Goal: Transaction & Acquisition: Purchase product/service

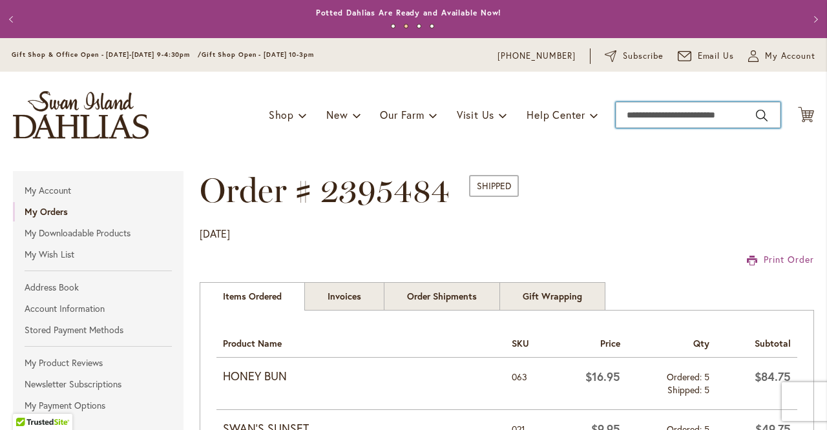
click at [650, 114] on input "Search" at bounding box center [698, 115] width 165 height 26
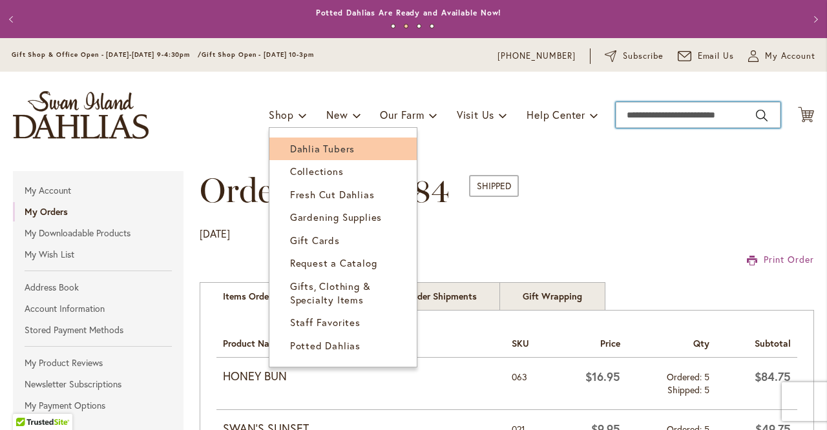
click at [291, 149] on span "Dahlia Tubers" at bounding box center [322, 148] width 65 height 13
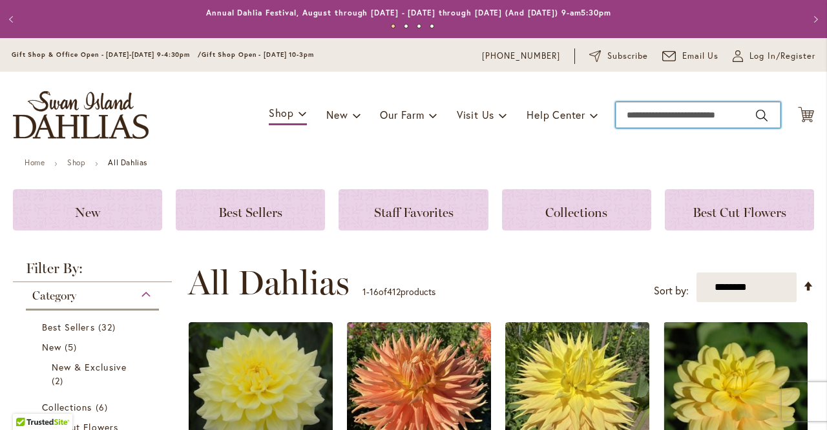
click at [662, 111] on input "Search" at bounding box center [698, 115] width 165 height 26
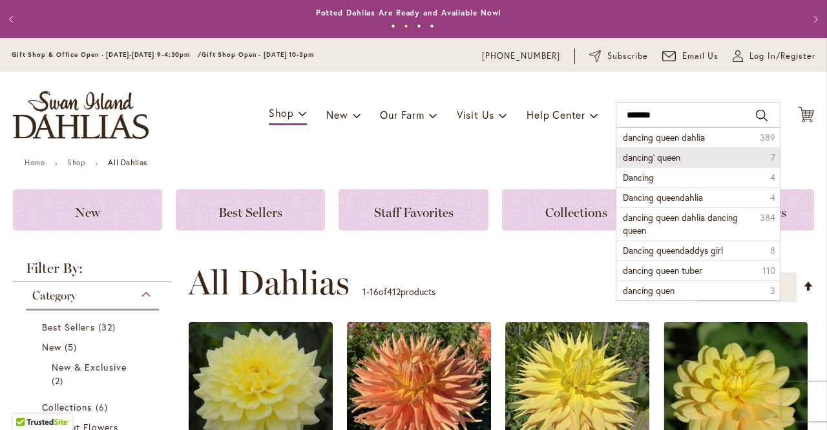
click at [663, 151] on span "dancing' queen" at bounding box center [652, 157] width 58 height 12
type input "**********"
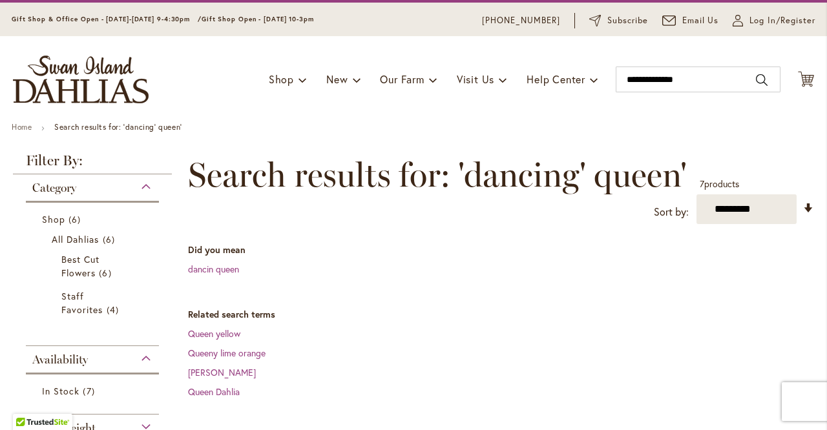
scroll to position [295, 0]
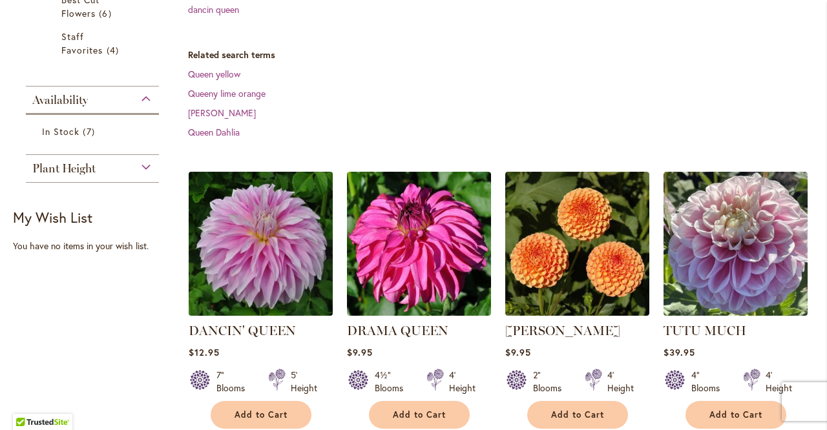
click at [266, 256] on img at bounding box center [260, 243] width 151 height 151
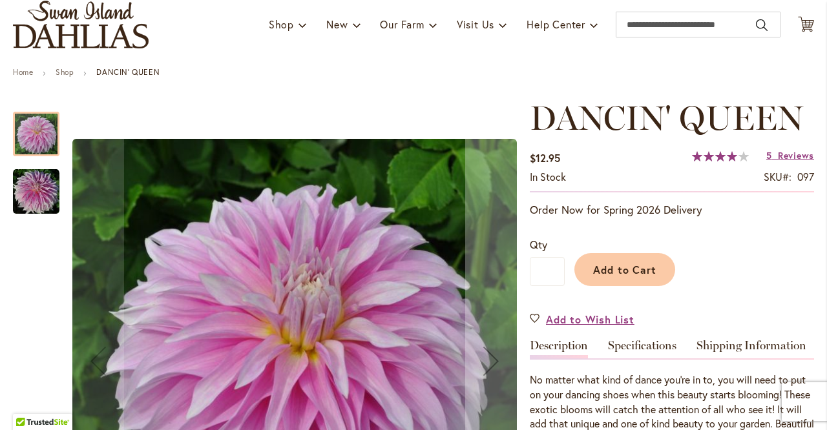
scroll to position [176, 0]
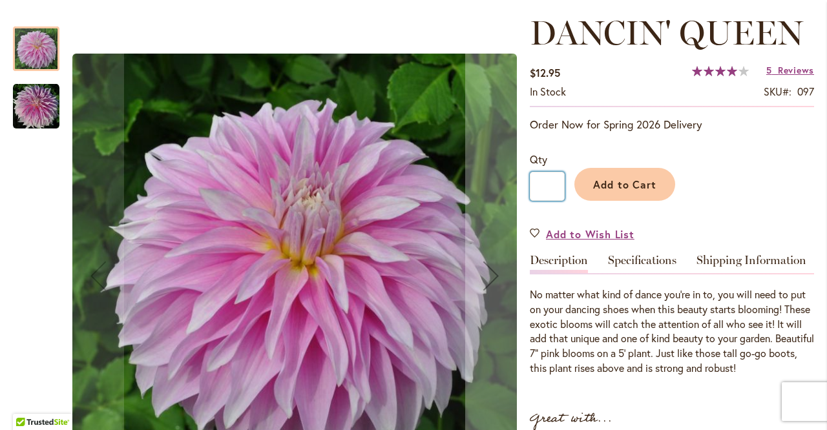
click at [550, 187] on input "*" at bounding box center [547, 186] width 35 height 29
type input "*"
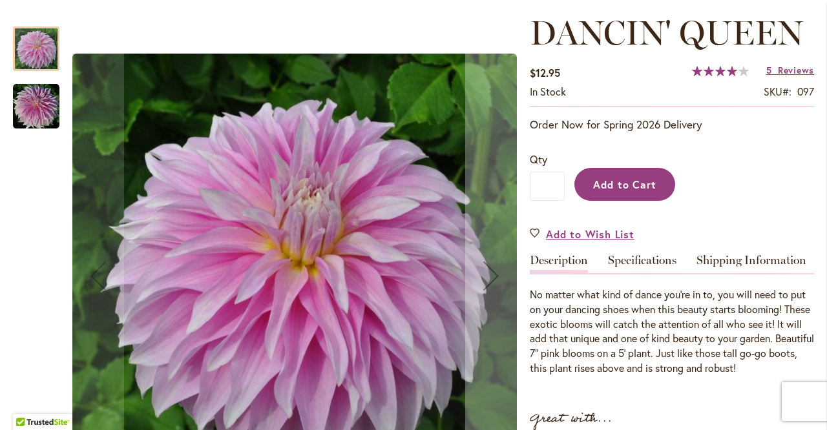
click at [611, 180] on span "Add to Cart" at bounding box center [625, 185] width 64 height 14
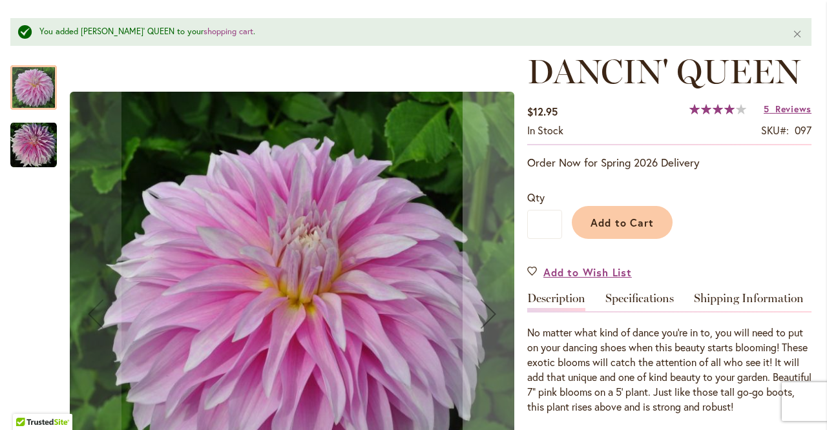
scroll to position [0, 3]
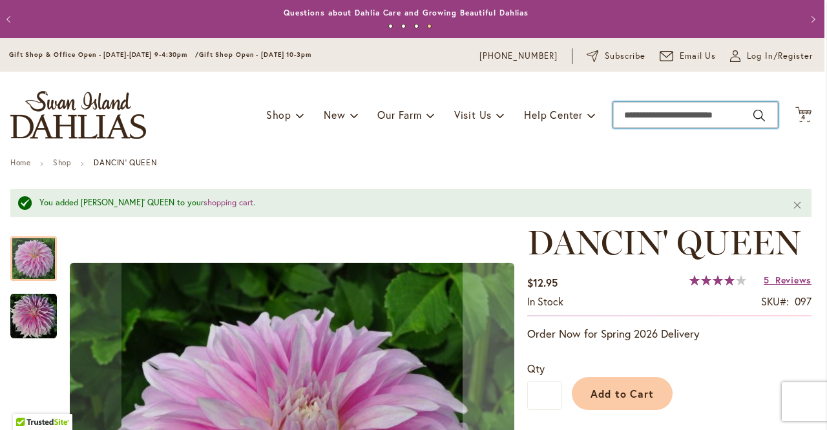
click at [644, 117] on input "Search" at bounding box center [695, 115] width 165 height 26
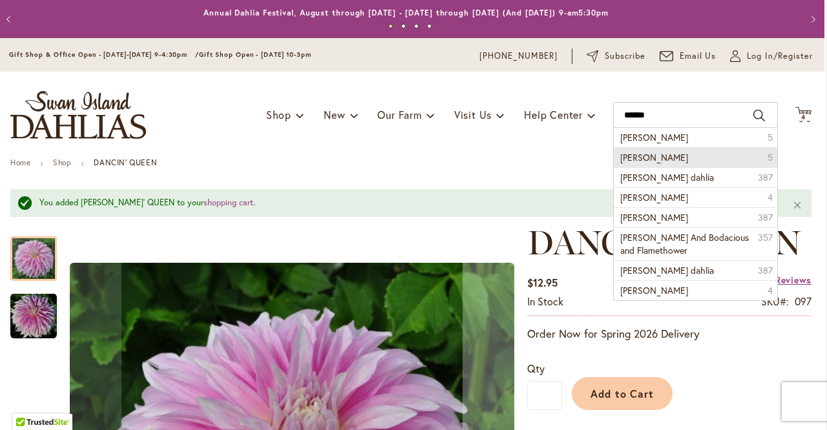
click at [633, 151] on li "Nick Sr. 5" at bounding box center [695, 157] width 163 height 20
type input "********"
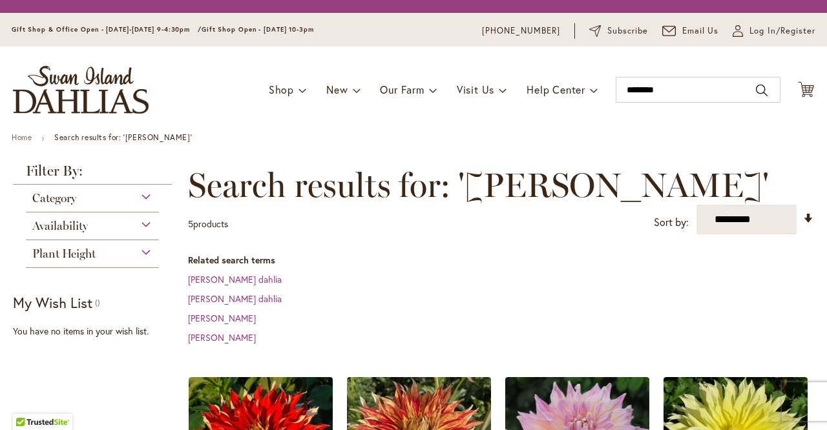
scroll to position [231, 0]
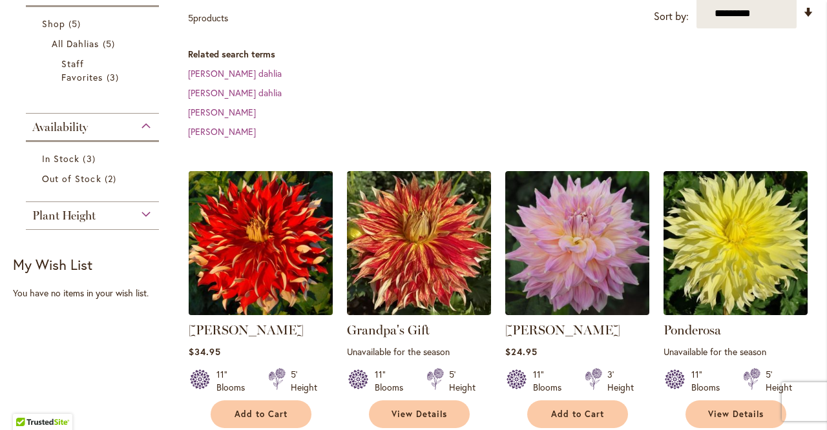
click at [238, 182] on img at bounding box center [260, 242] width 151 height 151
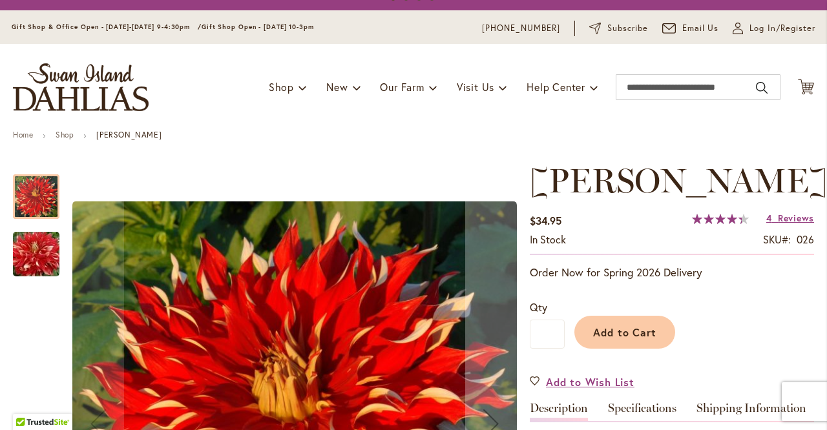
scroll to position [70, 0]
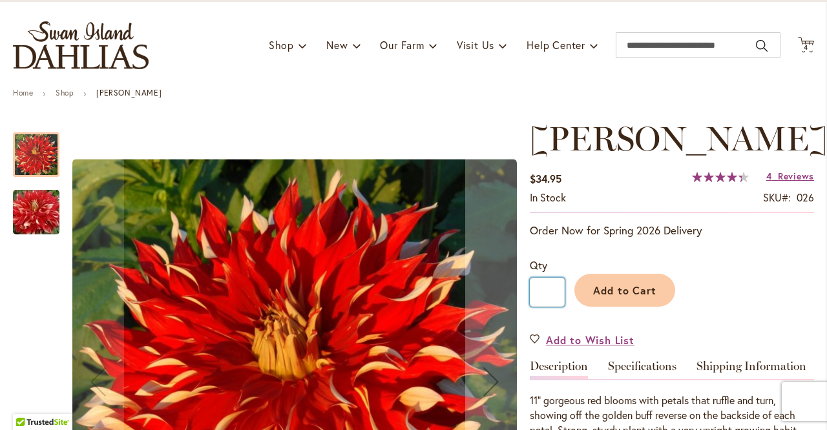
drag, startPoint x: 552, startPoint y: 289, endPoint x: 543, endPoint y: 289, distance: 9.0
click at [543, 289] on input "*" at bounding box center [547, 292] width 35 height 29
type input "*"
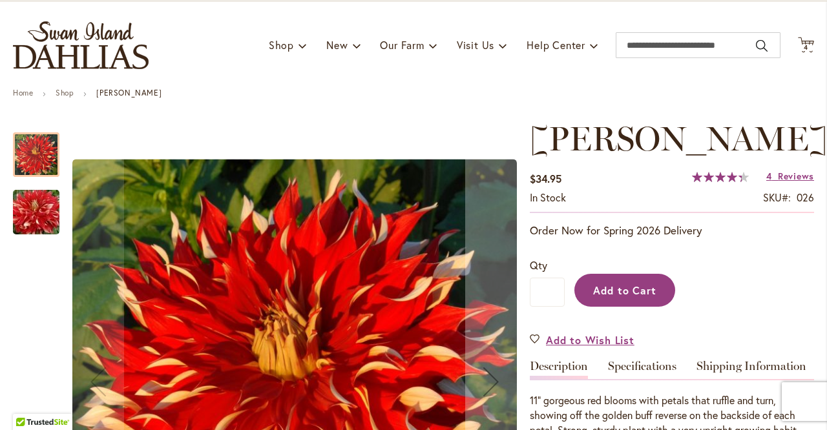
click at [642, 289] on span "Add to Cart" at bounding box center [625, 291] width 64 height 14
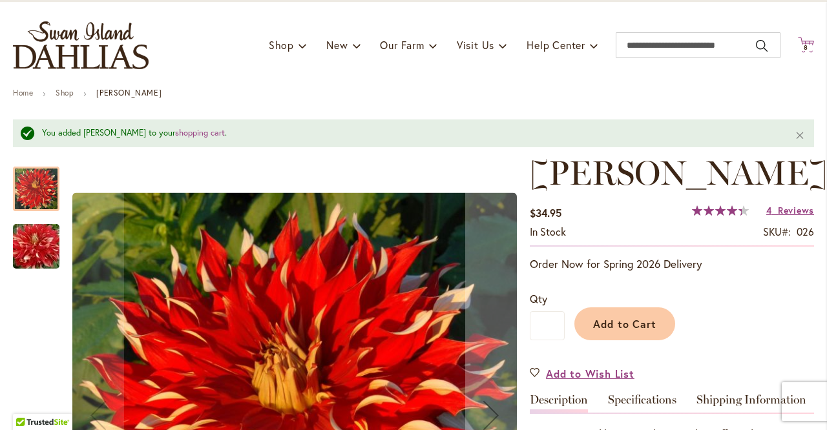
click at [800, 45] on span "8 8 items" at bounding box center [806, 48] width 13 height 6
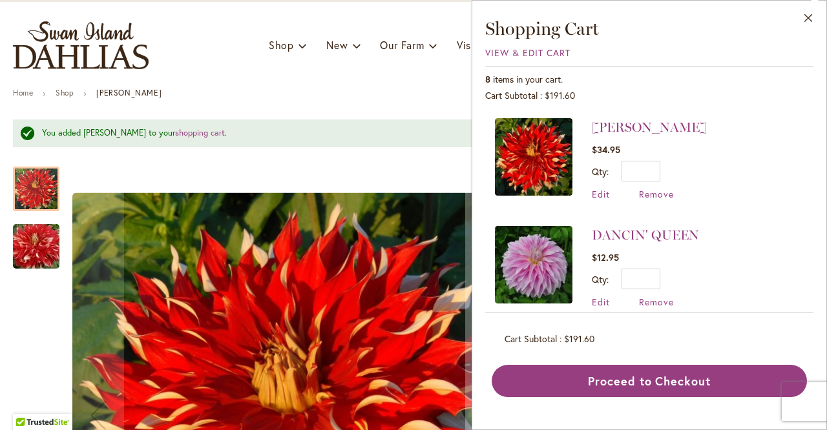
scroll to position [17, 0]
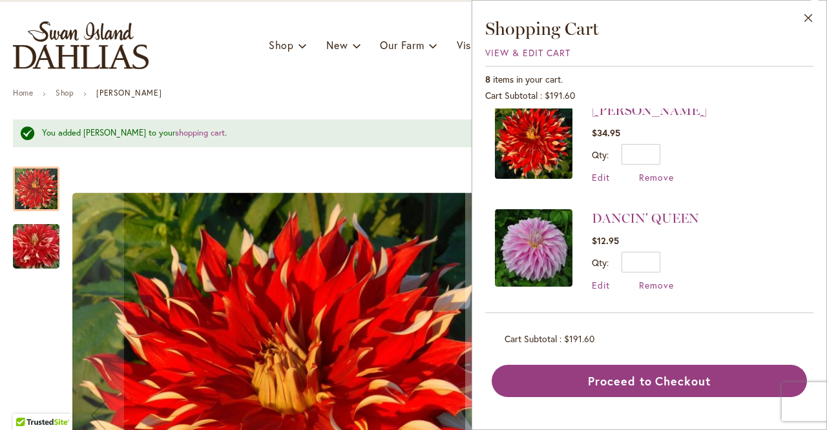
click at [443, 75] on div "Toggle Nav Shop Dahlia Tubers Collections Fresh Cut Dahlias Gardening Supplies …" at bounding box center [413, 45] width 827 height 87
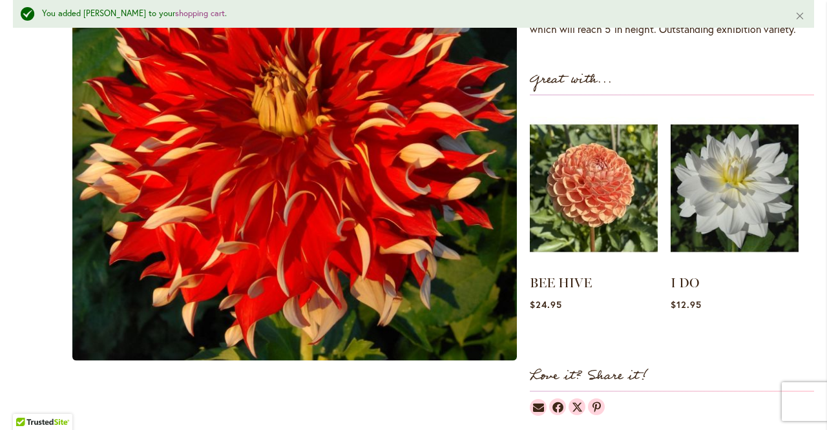
scroll to position [0, 0]
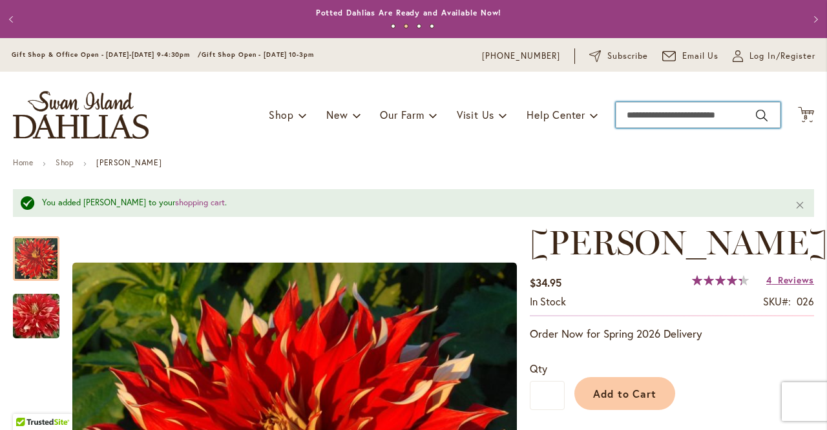
click at [741, 123] on input "Search" at bounding box center [698, 115] width 165 height 26
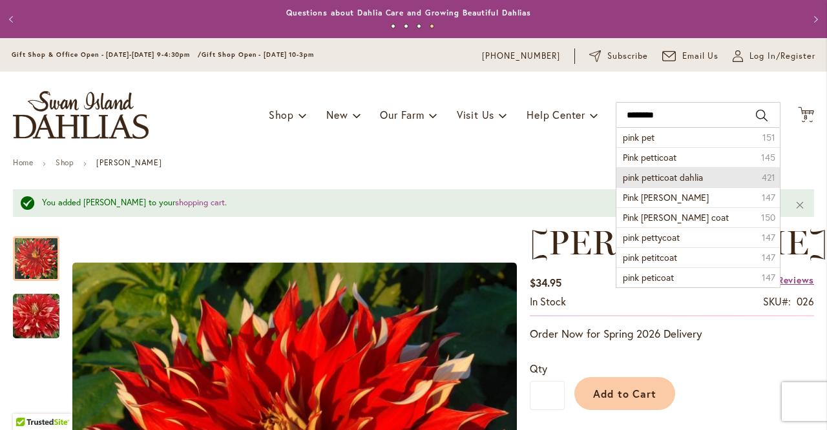
click at [698, 177] on li "pink petticoat dahlia 421" at bounding box center [697, 177] width 163 height 20
type input "**********"
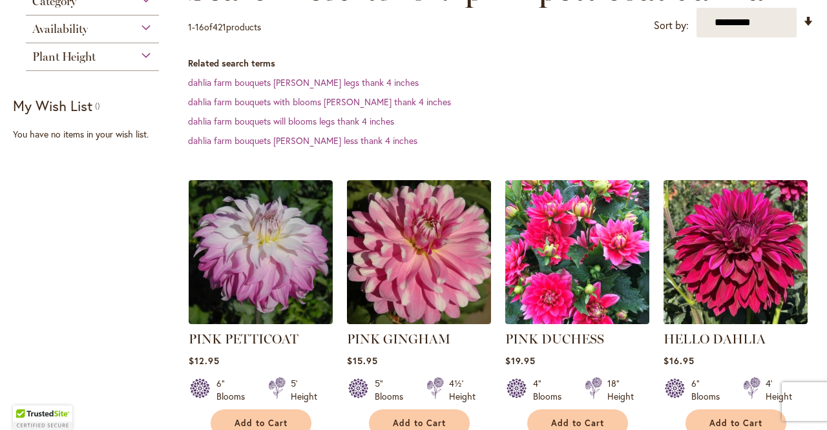
scroll to position [233, 0]
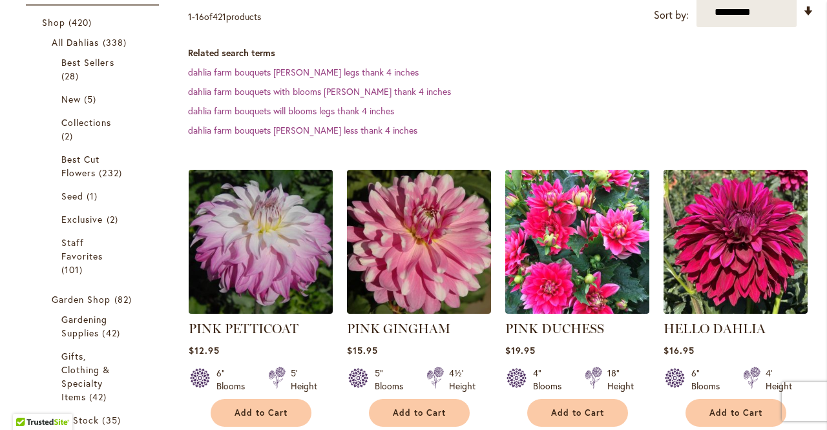
click at [247, 236] on img at bounding box center [260, 241] width 151 height 151
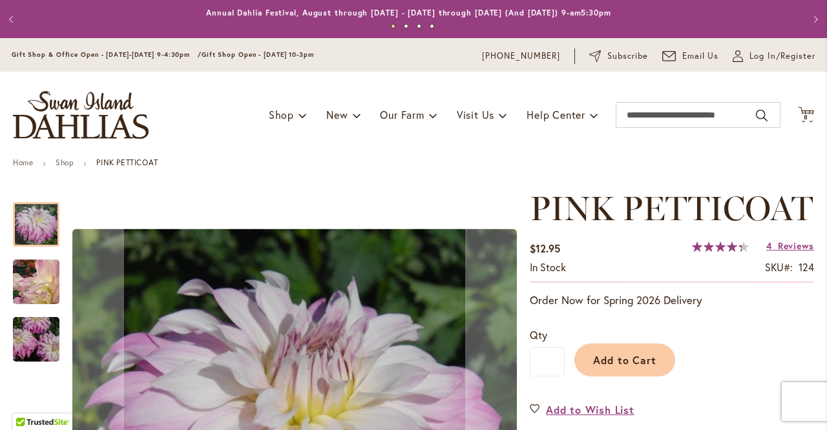
scroll to position [168, 0]
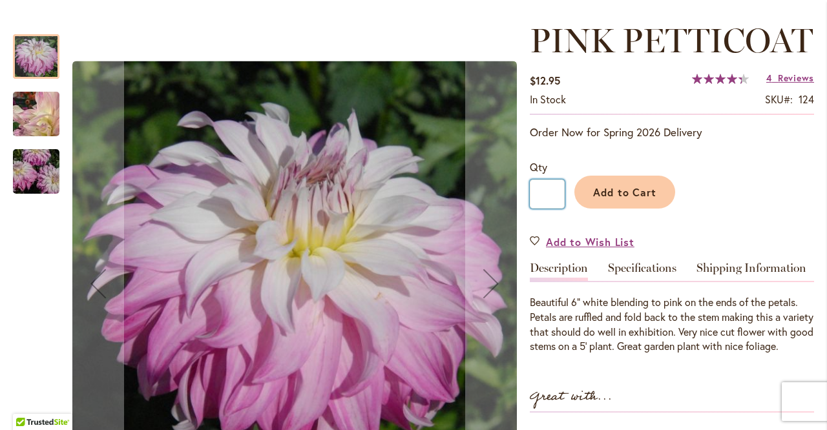
click at [550, 209] on input "*" at bounding box center [547, 194] width 35 height 29
click at [550, 209] on input "**" at bounding box center [547, 194] width 35 height 29
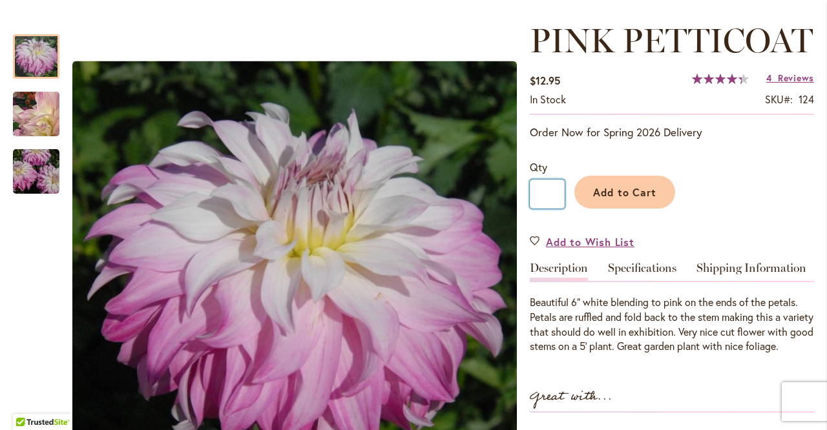
type input "*"
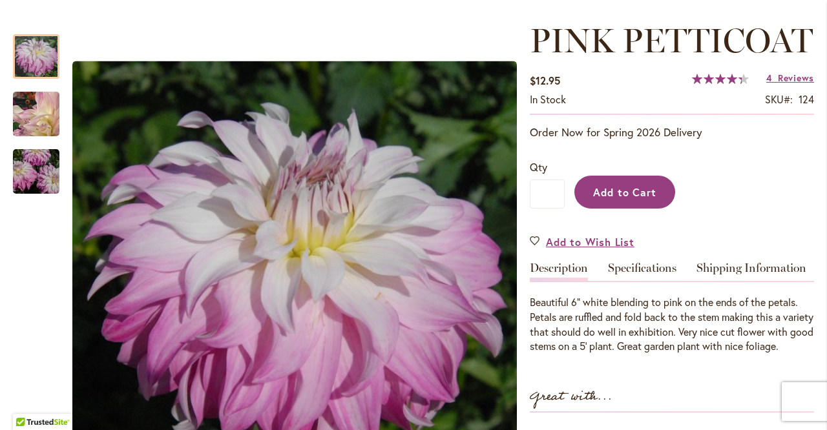
click at [634, 209] on button "Add to Cart" at bounding box center [624, 192] width 101 height 33
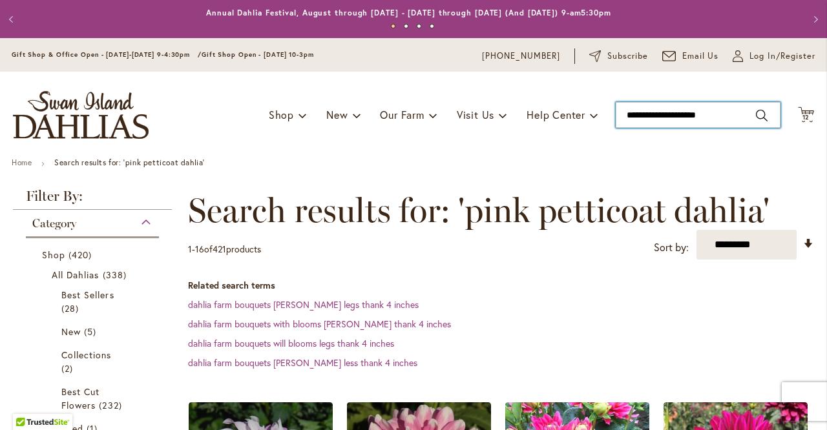
click at [715, 123] on input "**********" at bounding box center [698, 115] width 165 height 26
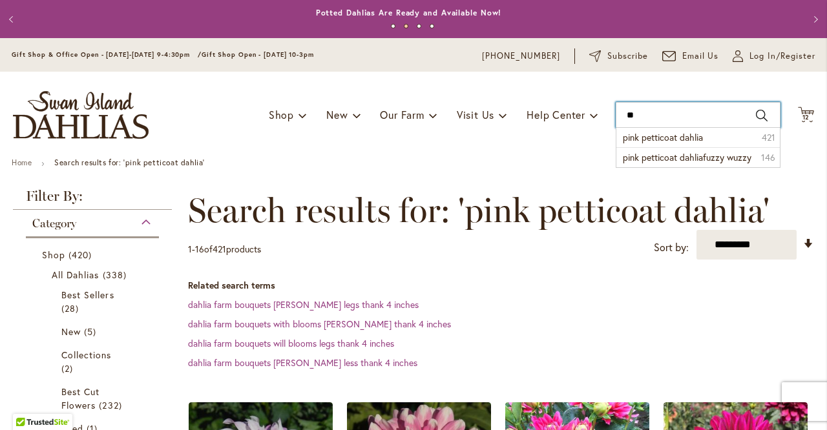
type input "*"
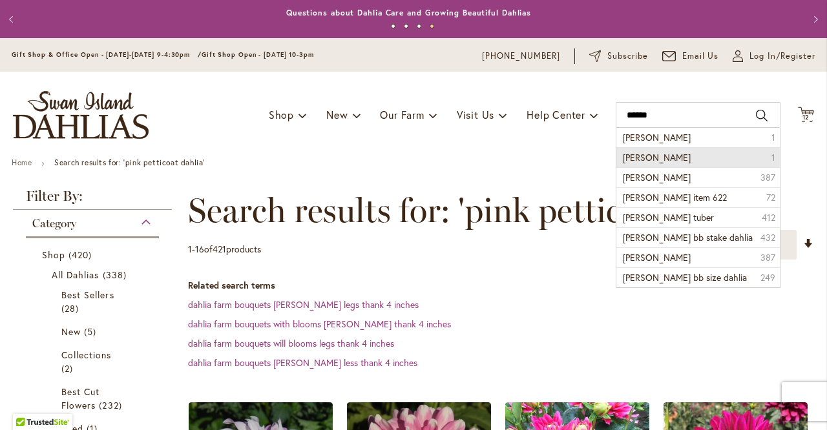
click at [707, 162] on li "Andrew charles 1" at bounding box center [697, 157] width 163 height 20
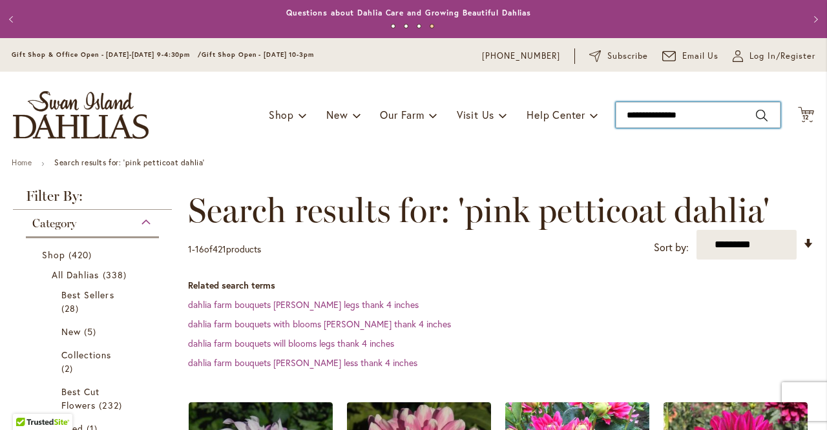
type input "**********"
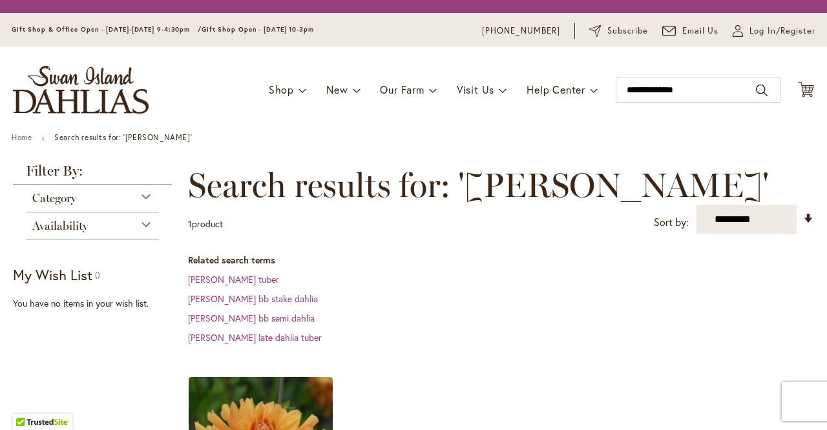
scroll to position [253, 0]
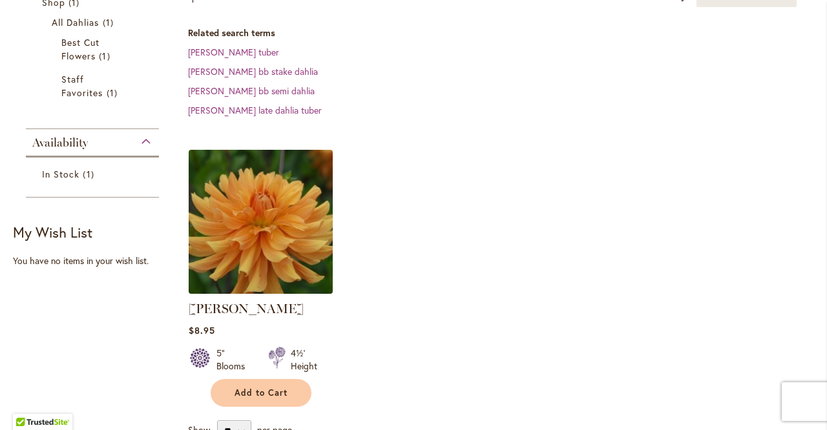
click at [291, 227] on img at bounding box center [260, 221] width 151 height 151
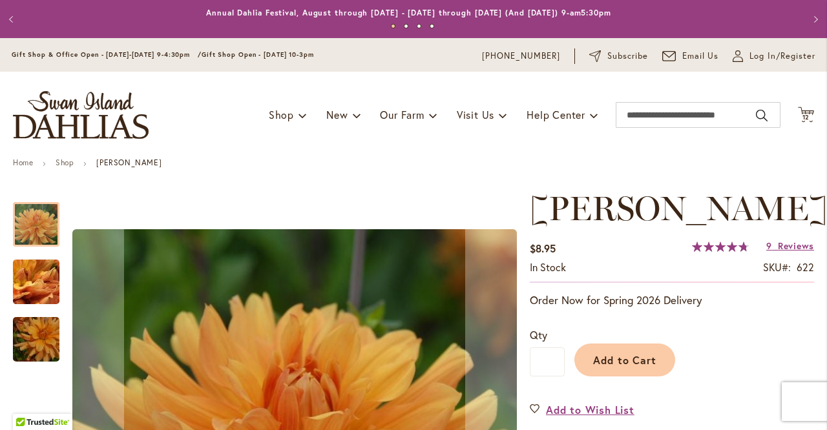
scroll to position [21, 0]
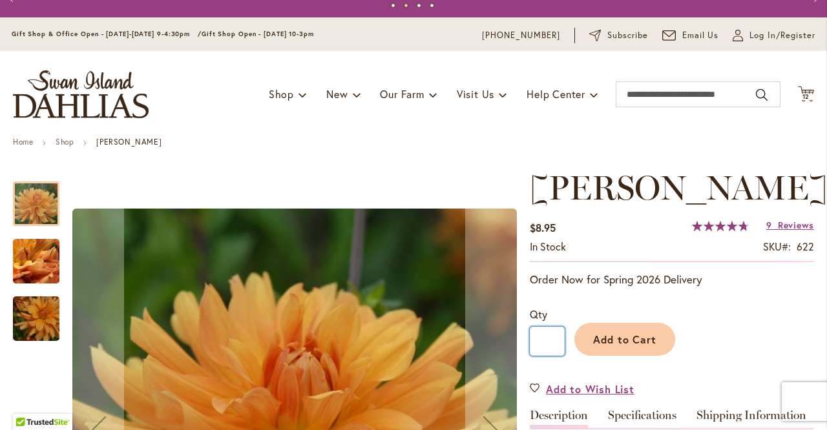
click at [552, 356] on input "*" at bounding box center [547, 341] width 35 height 29
type input "*"
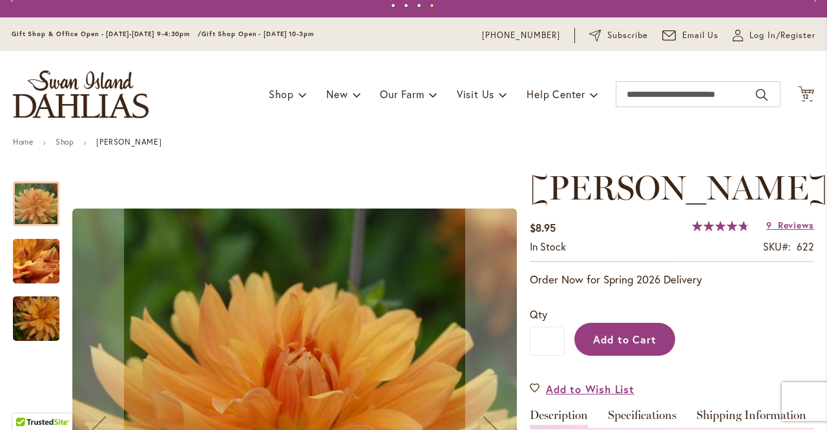
click at [616, 346] on span "Add to Cart" at bounding box center [625, 340] width 64 height 14
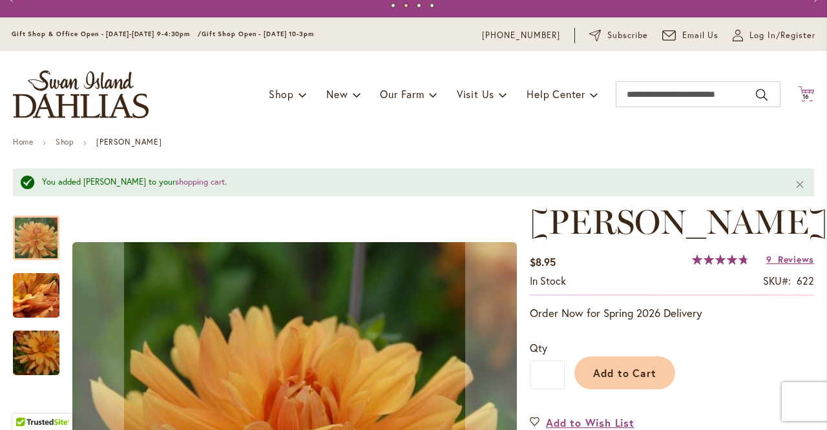
click at [801, 94] on span "16 16 items" at bounding box center [806, 97] width 13 height 6
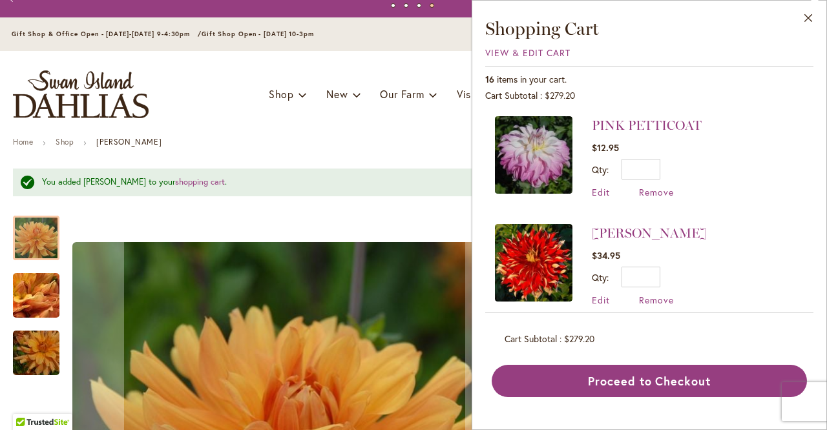
scroll to position [231, 0]
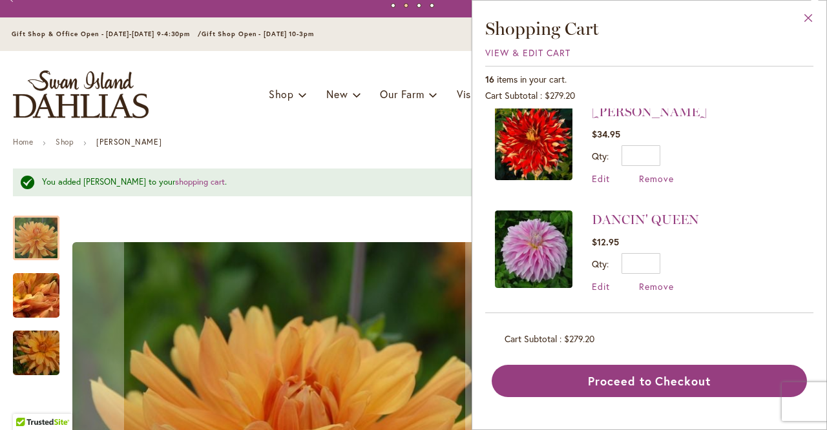
click at [808, 15] on button "Close" at bounding box center [809, 21] width 36 height 41
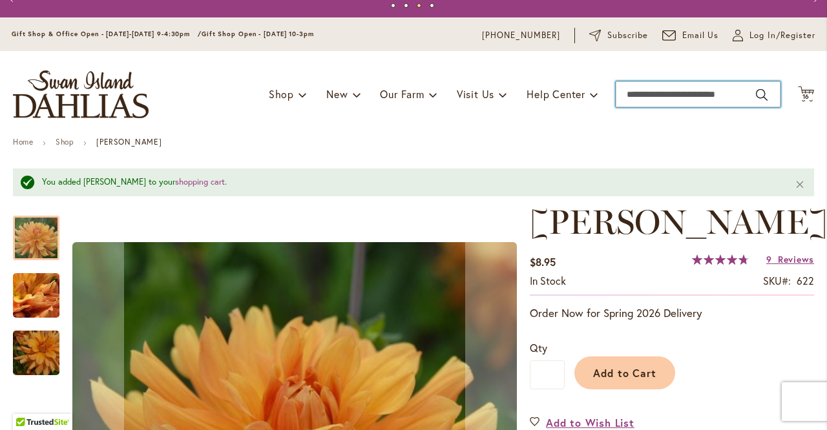
click at [733, 95] on input "Search" at bounding box center [698, 94] width 165 height 26
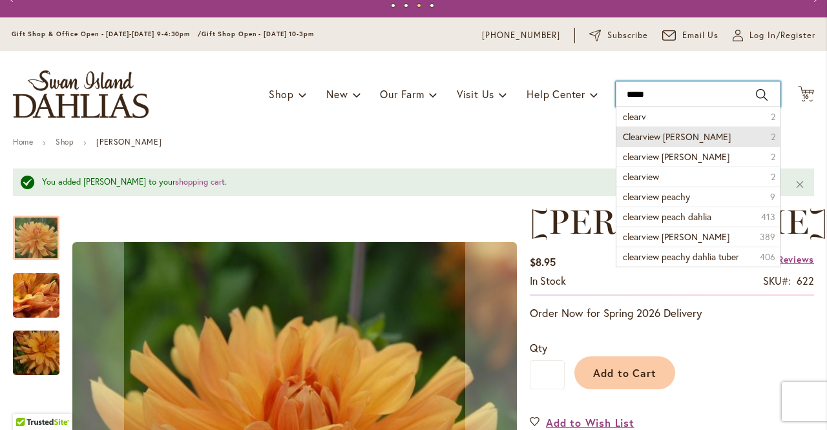
drag, startPoint x: 733, startPoint y: 95, endPoint x: 676, endPoint y: 141, distance: 72.6
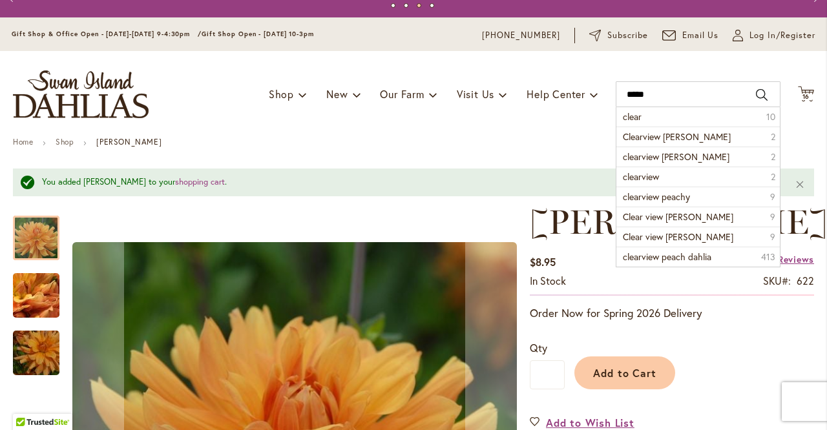
click at [676, 141] on span "Clearview Jonas" at bounding box center [677, 137] width 108 height 12
type input "**********"
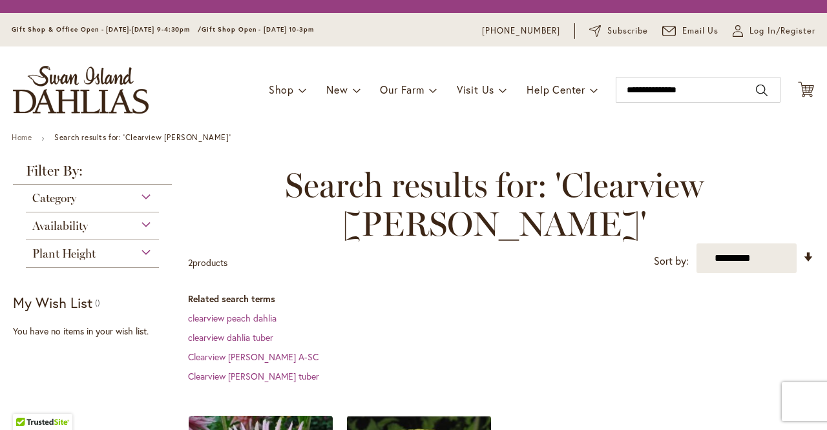
scroll to position [225, 0]
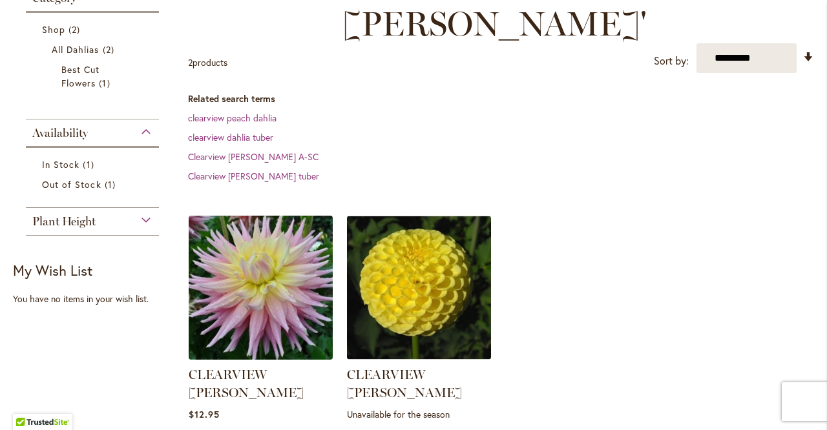
click at [248, 237] on img at bounding box center [260, 287] width 151 height 151
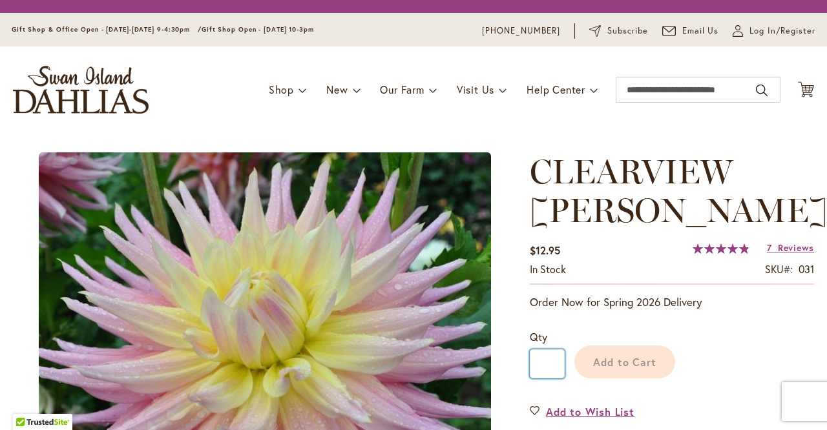
click at [551, 369] on input "*" at bounding box center [547, 364] width 35 height 29
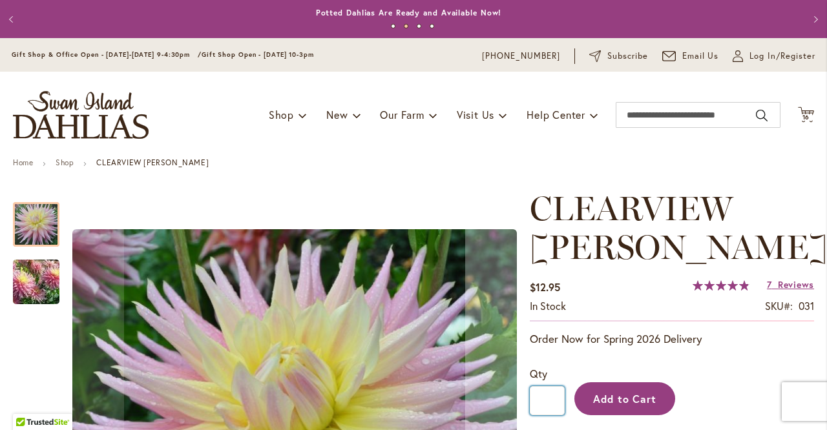
type input "*"
click at [593, 394] on span "Add to Cart" at bounding box center [625, 399] width 64 height 14
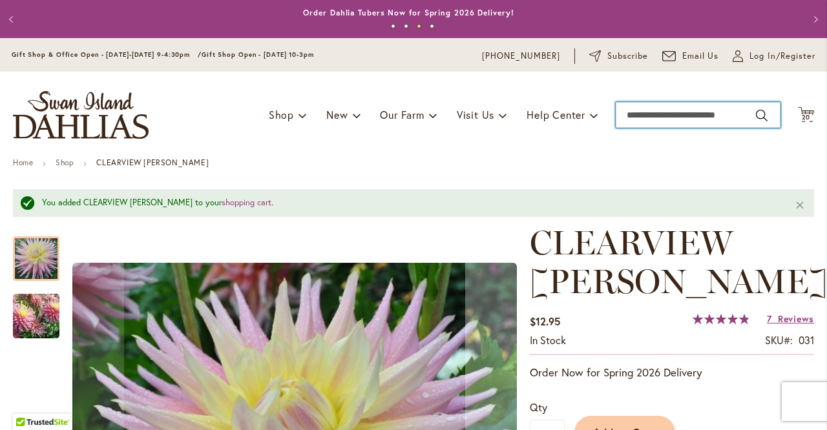
click at [747, 121] on input "Search" at bounding box center [698, 115] width 165 height 26
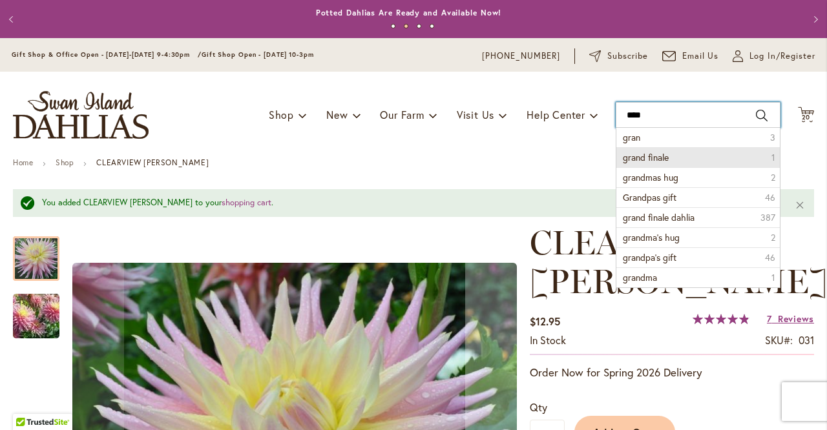
click at [693, 154] on div "Toggle Nav Shop Dahlia Tubers Collections Fresh Cut Dahlias Gardening Supplies …" at bounding box center [413, 115] width 827 height 87
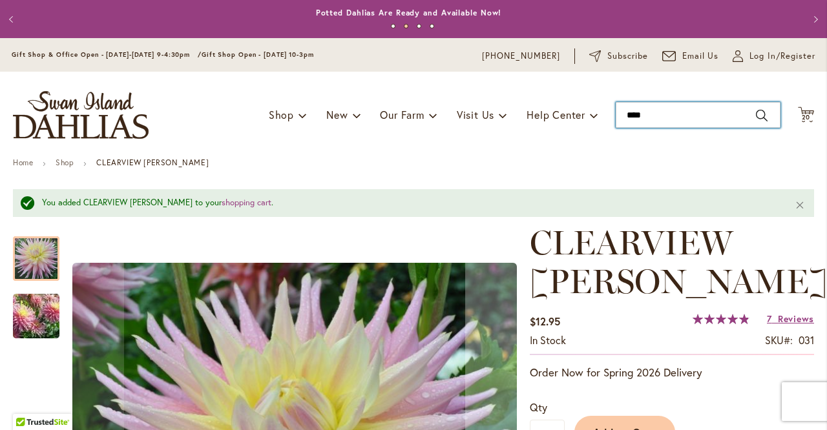
click at [691, 125] on input "****" at bounding box center [698, 115] width 165 height 26
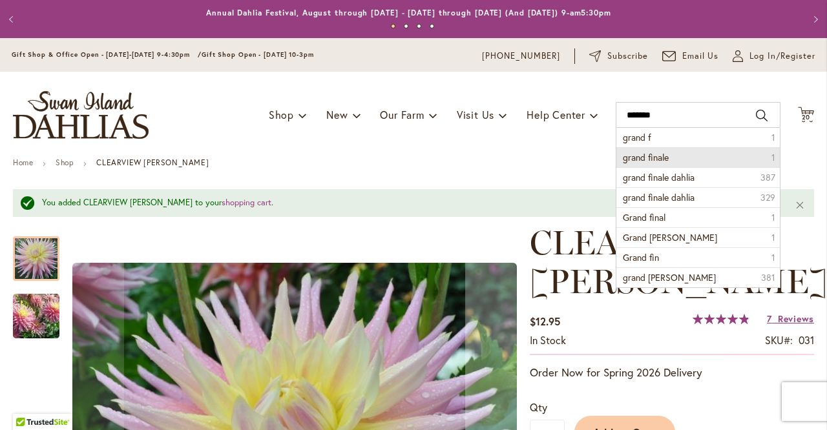
click at [656, 159] on span "grand finale" at bounding box center [646, 157] width 46 height 12
type input "**********"
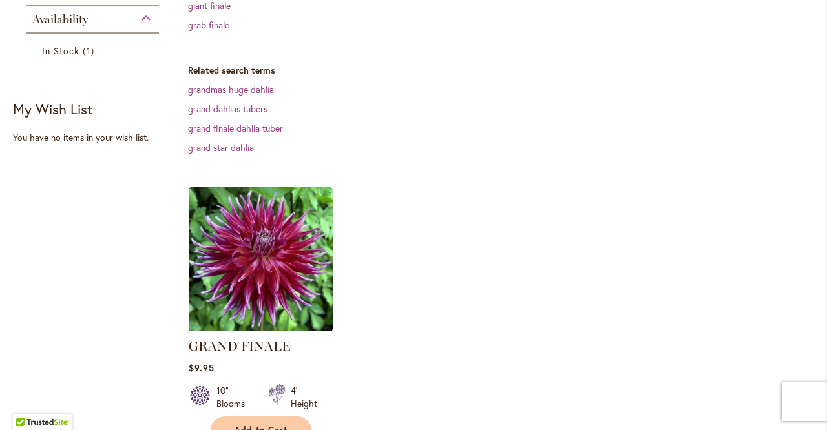
scroll to position [492, 0]
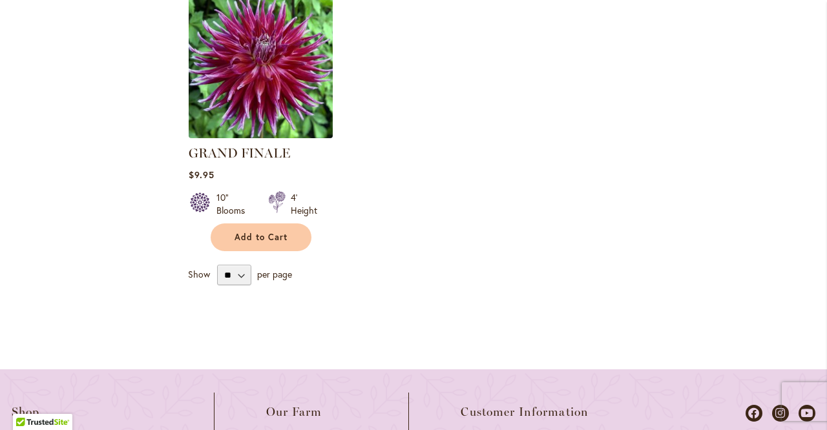
click at [269, 74] on img at bounding box center [260, 65] width 151 height 151
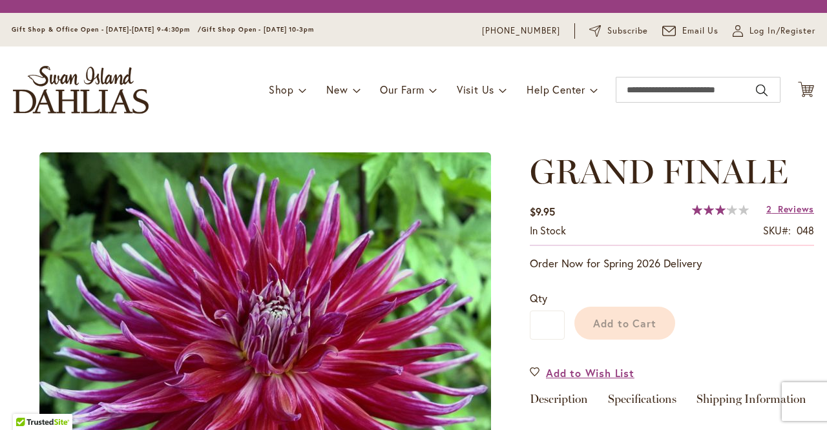
scroll to position [194, 0]
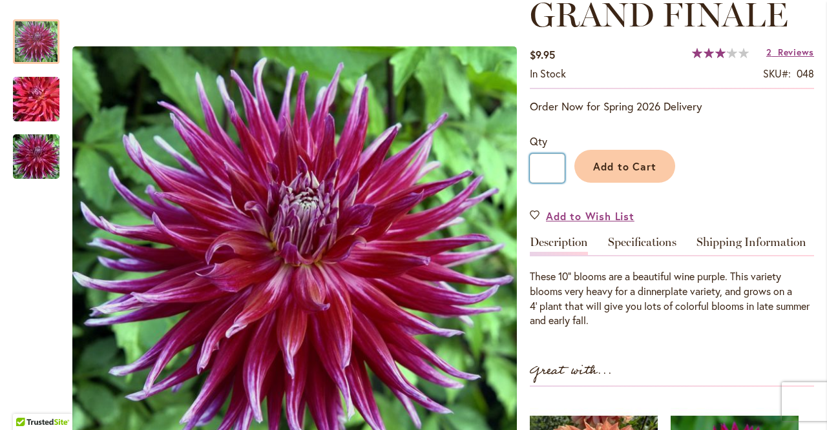
click at [550, 172] on input "*" at bounding box center [547, 168] width 35 height 29
type input "*"
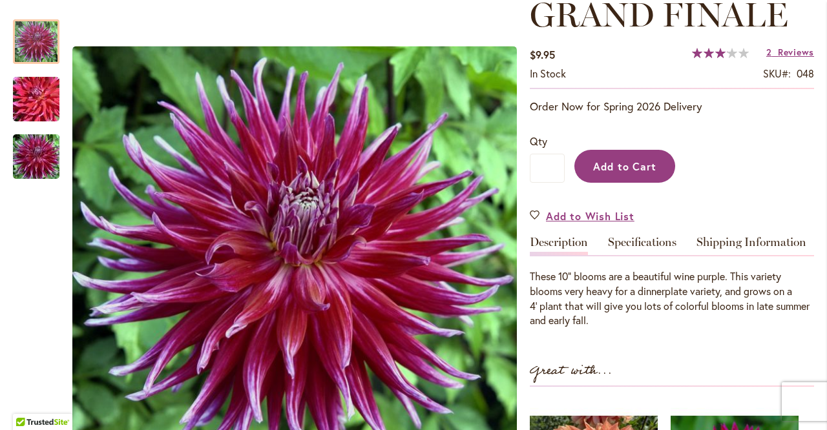
click at [626, 168] on span "Add to Cart" at bounding box center [625, 167] width 64 height 14
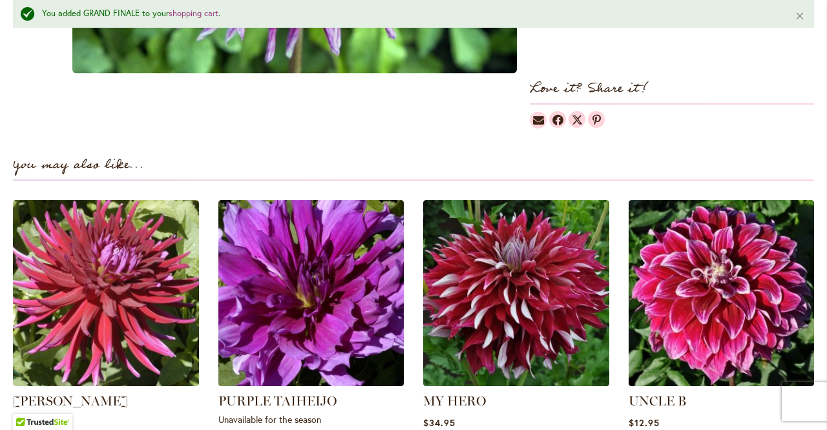
scroll to position [861, 0]
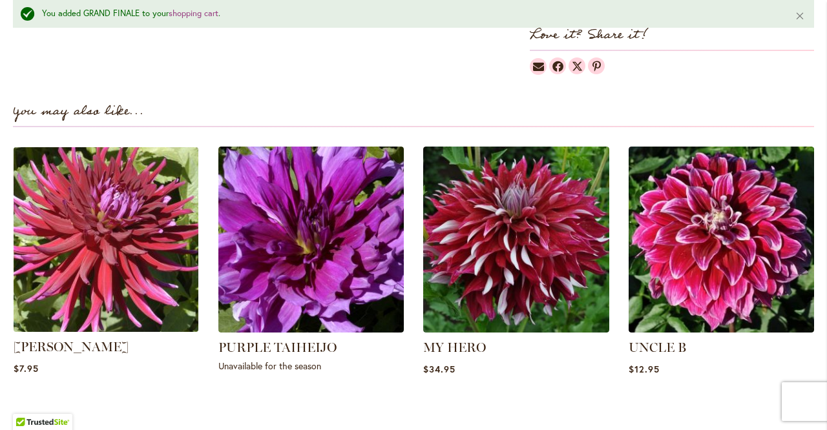
click at [115, 237] on img at bounding box center [106, 240] width 194 height 194
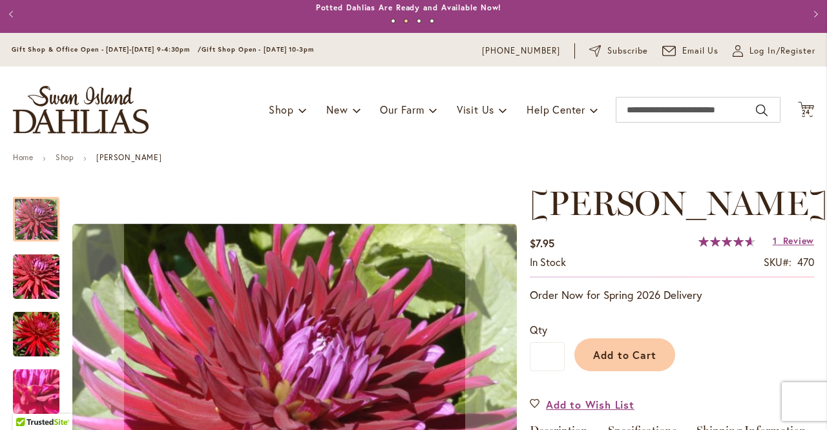
scroll to position [183, 0]
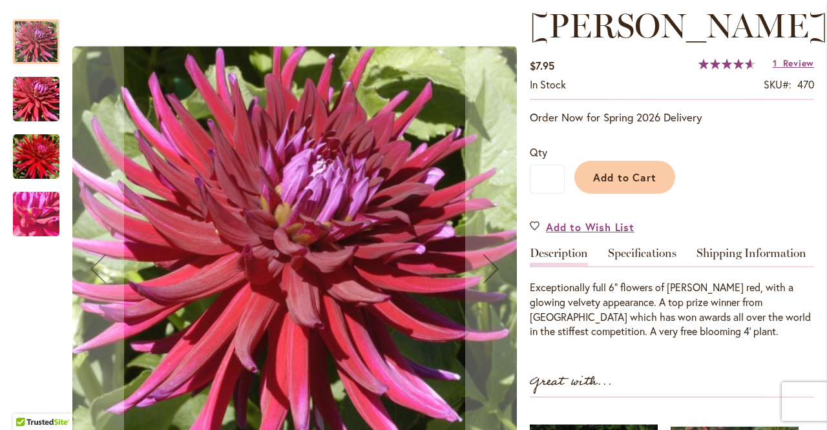
click at [28, 162] on img "JUANITA" at bounding box center [36, 157] width 93 height 62
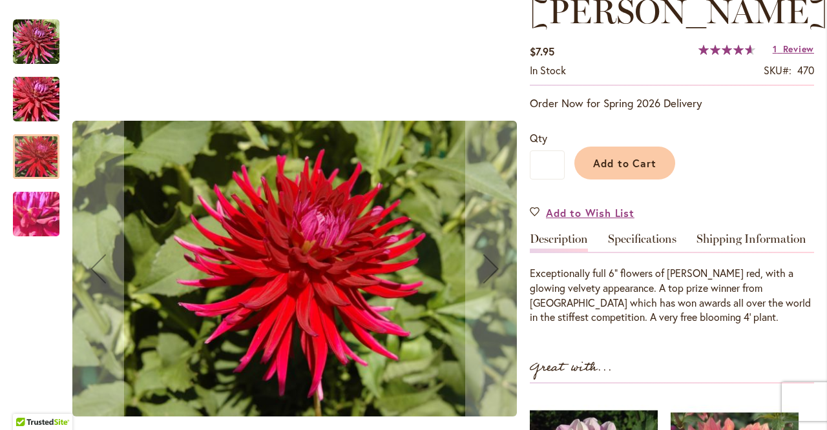
scroll to position [194, 0]
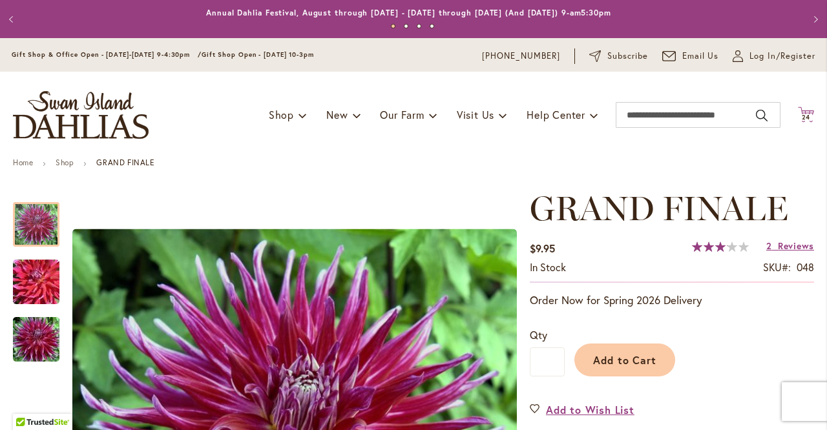
click at [802, 114] on span "24" at bounding box center [806, 117] width 9 height 8
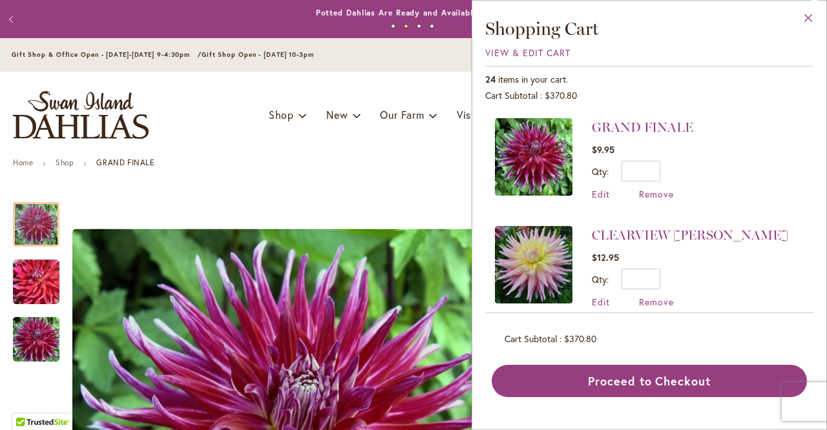
click at [808, 18] on button "Close" at bounding box center [809, 21] width 36 height 41
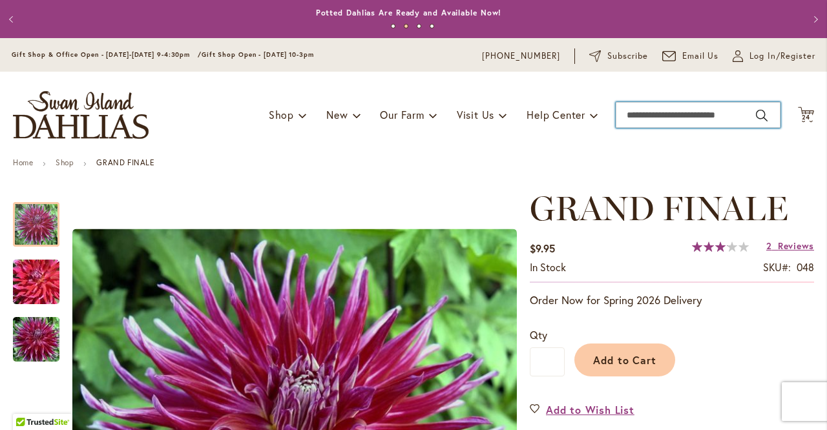
click at [735, 120] on input "Search" at bounding box center [698, 115] width 165 height 26
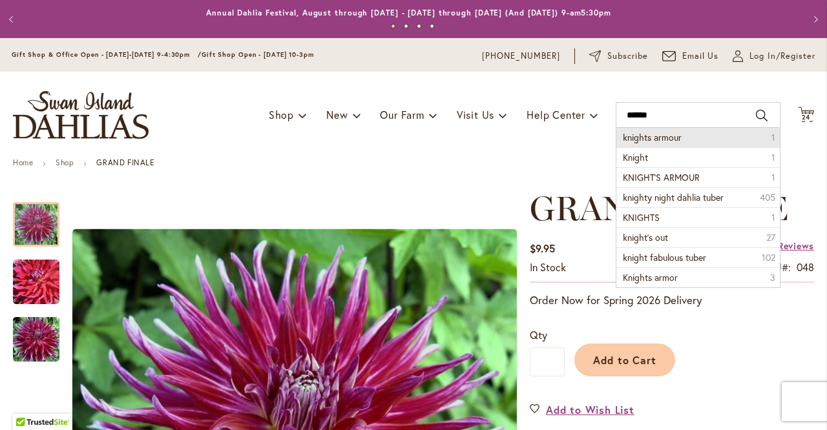
click at [698, 132] on li "knights armour 1" at bounding box center [697, 137] width 163 height 19
type input "**********"
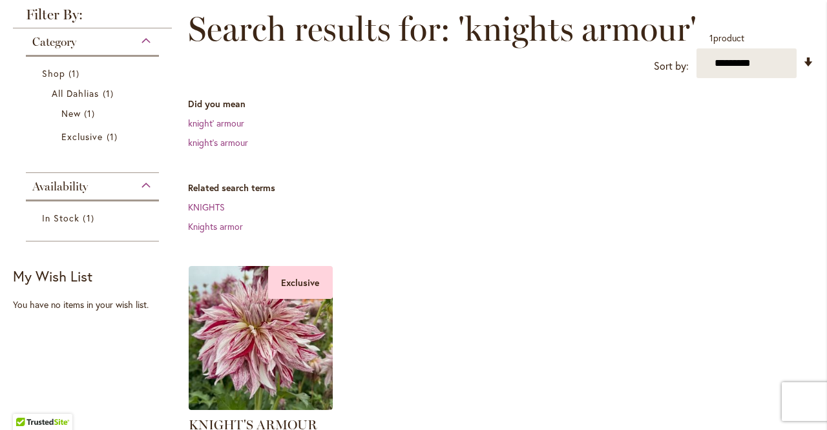
scroll to position [375, 0]
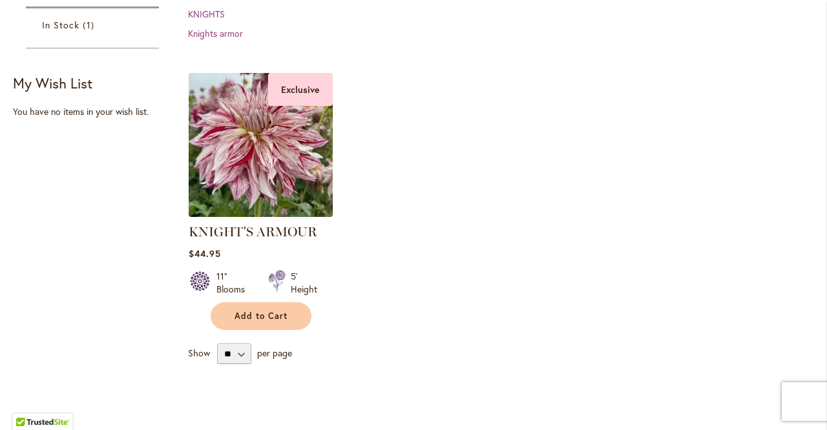
click at [247, 125] on img at bounding box center [260, 144] width 151 height 151
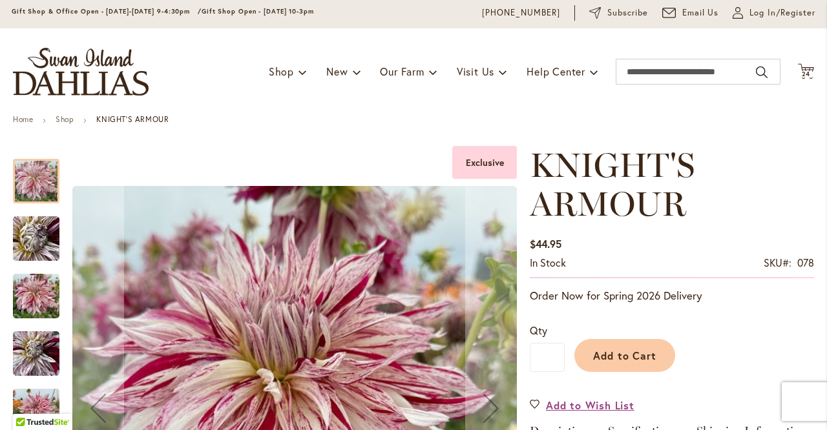
scroll to position [207, 0]
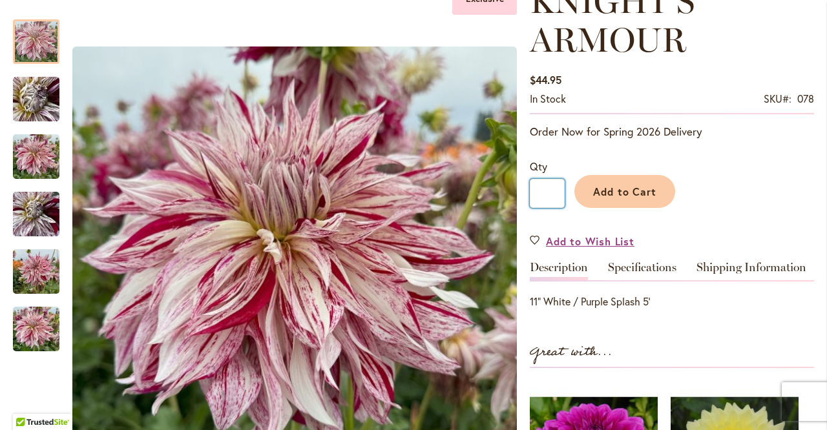
click at [550, 193] on input "*" at bounding box center [547, 193] width 35 height 29
type input "*"
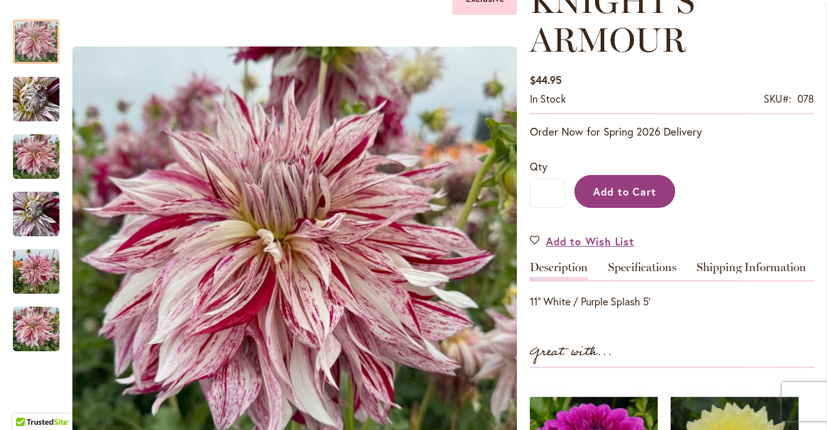
click at [605, 191] on span "Add to Cart" at bounding box center [625, 192] width 64 height 14
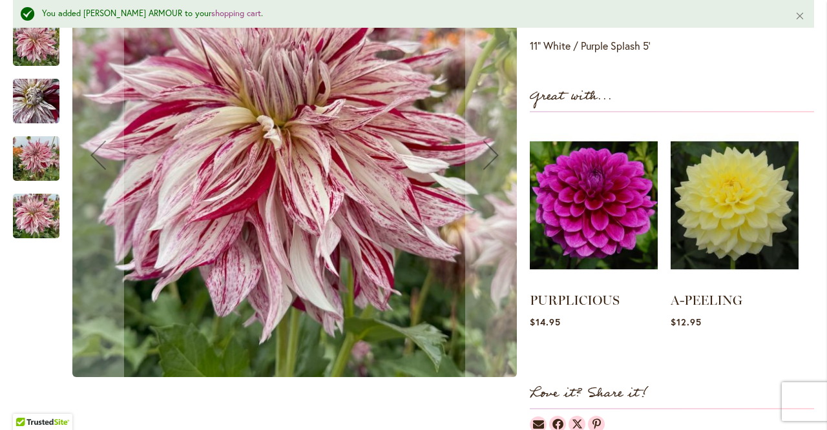
scroll to position [0, 0]
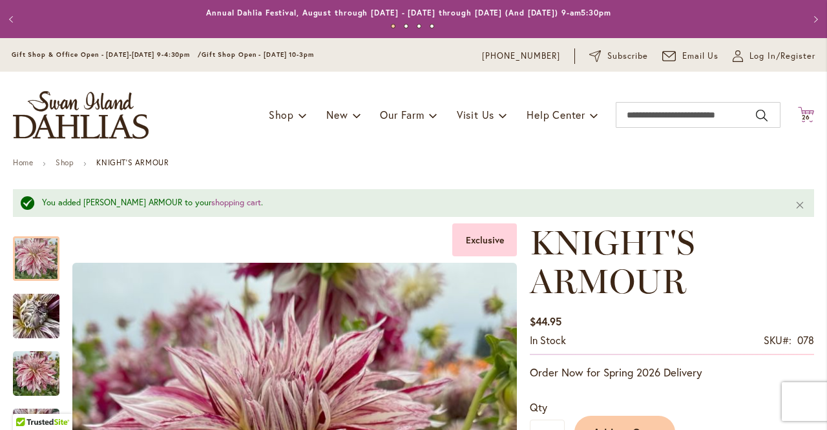
click at [800, 118] on span "26 26 items" at bounding box center [806, 117] width 13 height 6
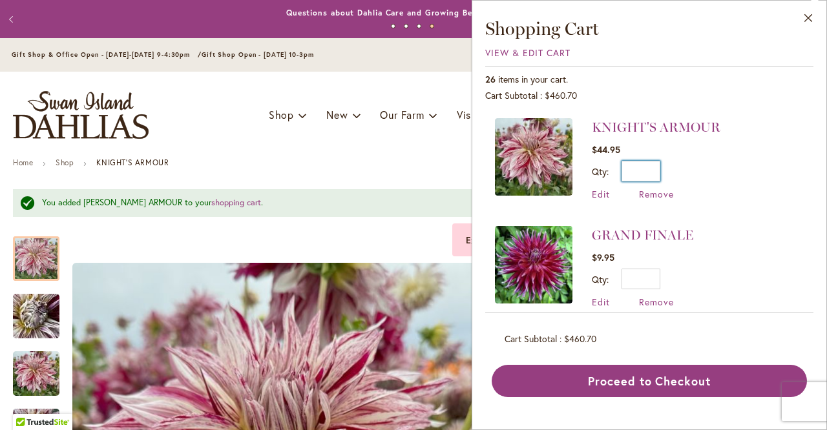
click at [648, 174] on input "*" at bounding box center [641, 171] width 39 height 21
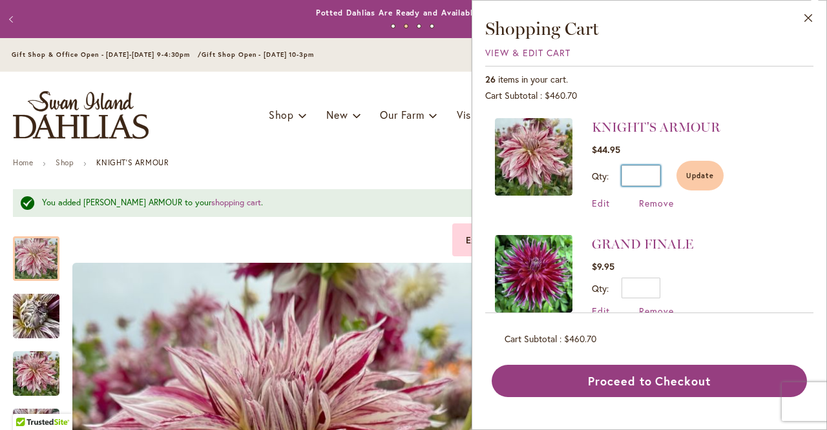
click at [658, 176] on input "**" at bounding box center [641, 175] width 39 height 21
type input "*"
click at [808, 16] on button "Close" at bounding box center [809, 21] width 36 height 41
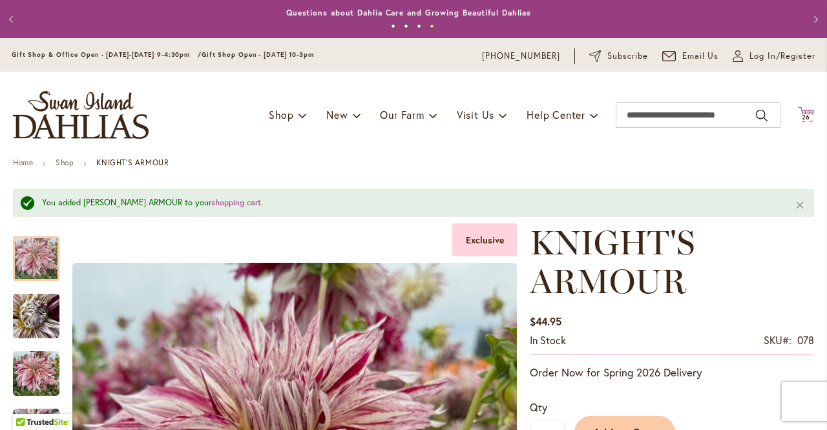
click at [798, 109] on icon "Cart .cls-1 { fill: #231f20; }" at bounding box center [806, 115] width 16 height 16
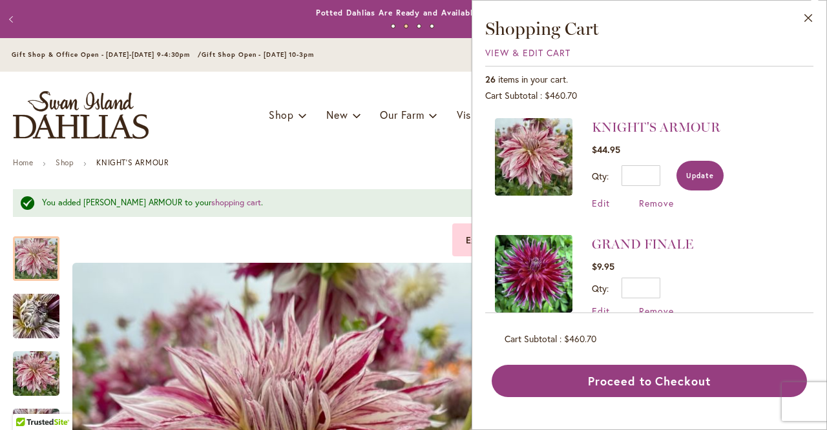
click at [704, 173] on span "Update" at bounding box center [700, 175] width 28 height 9
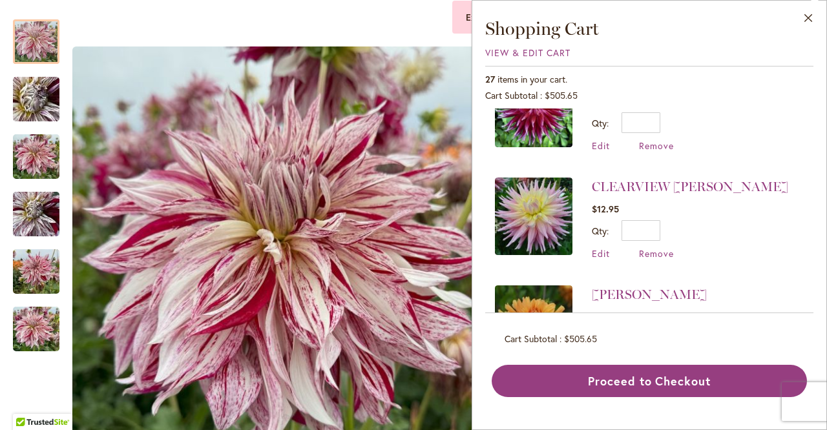
scroll to position [208, 0]
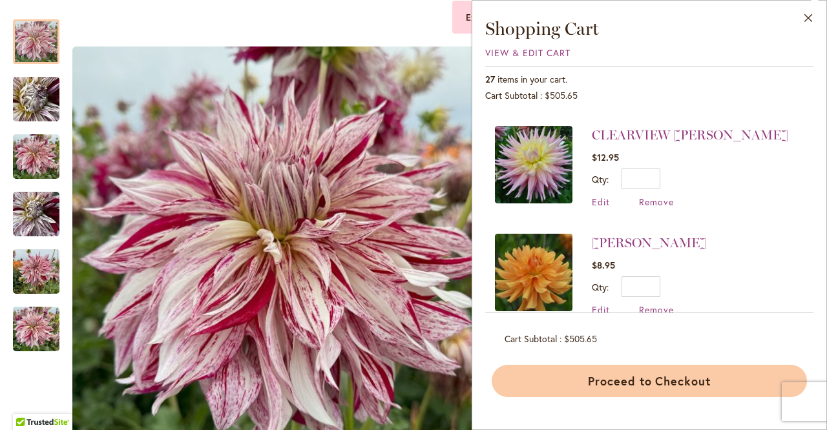
click at [665, 379] on button "Proceed to Checkout" at bounding box center [649, 381] width 315 height 32
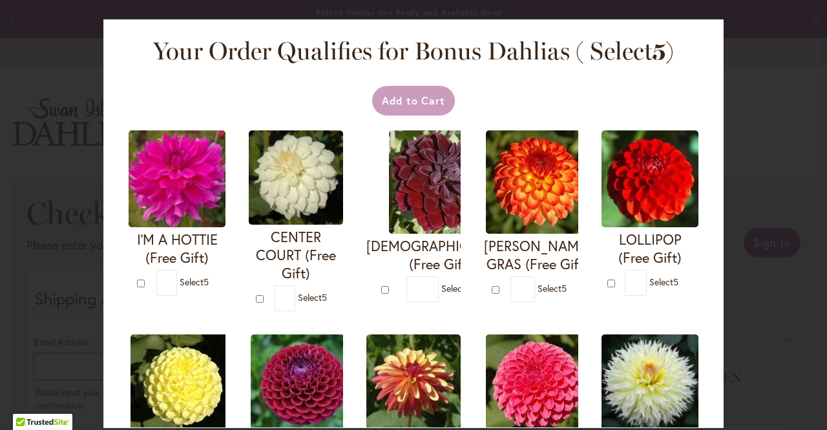
select select "**"
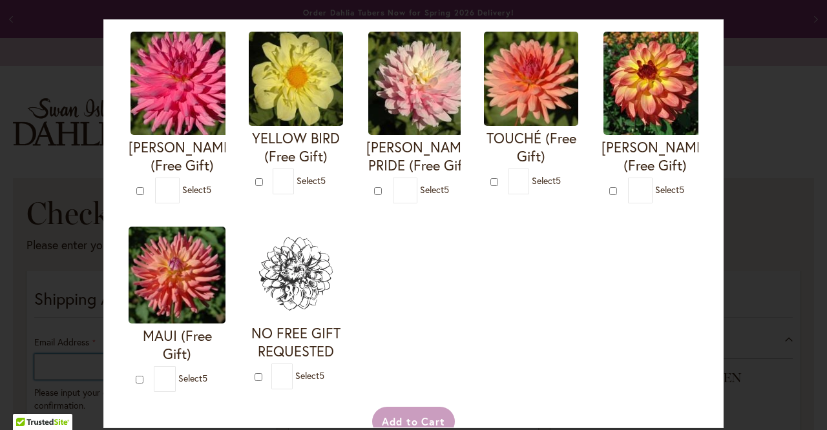
scroll to position [546, 0]
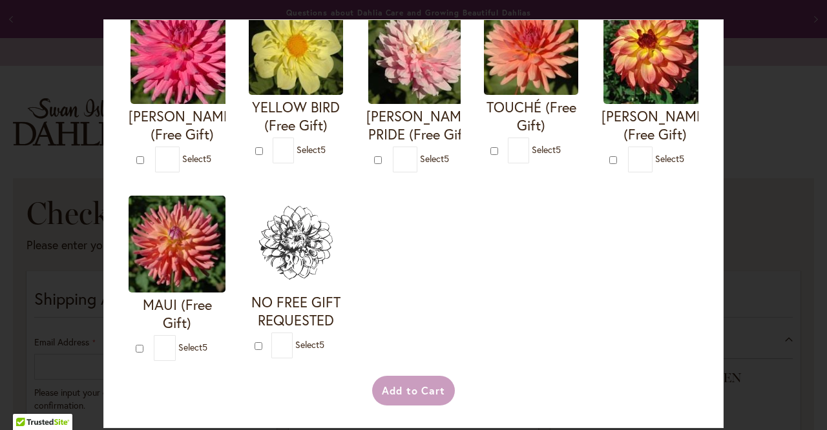
click at [225, 240] on img at bounding box center [177, 244] width 97 height 97
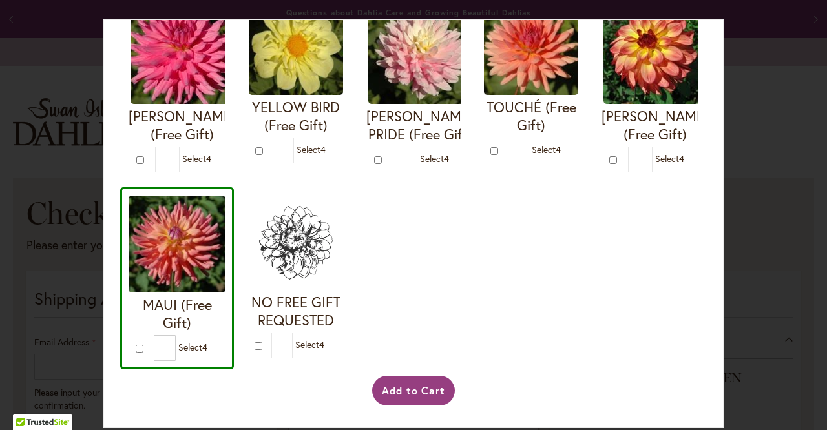
click at [225, 229] on img at bounding box center [177, 244] width 97 height 97
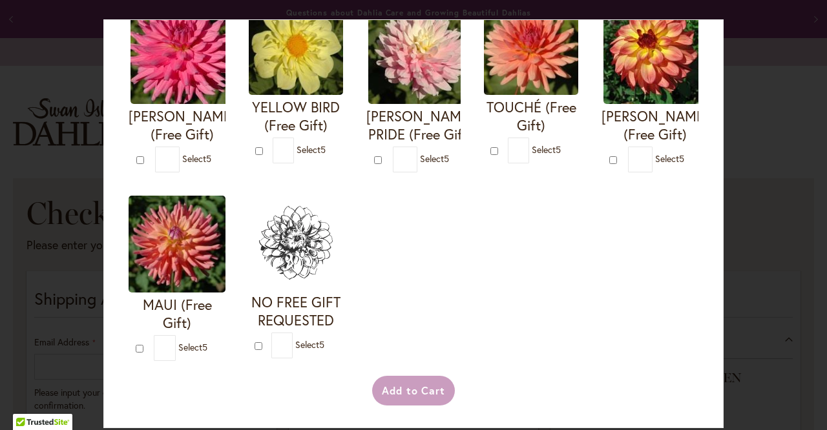
click at [225, 229] on img at bounding box center [177, 244] width 97 height 97
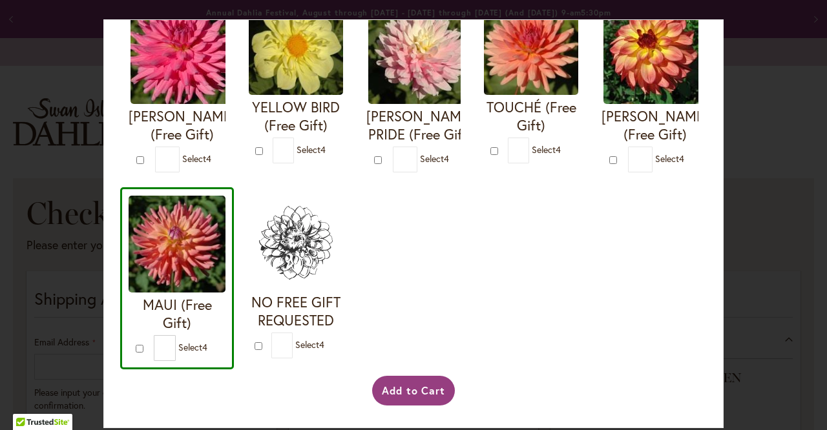
click at [225, 229] on img at bounding box center [177, 244] width 97 height 97
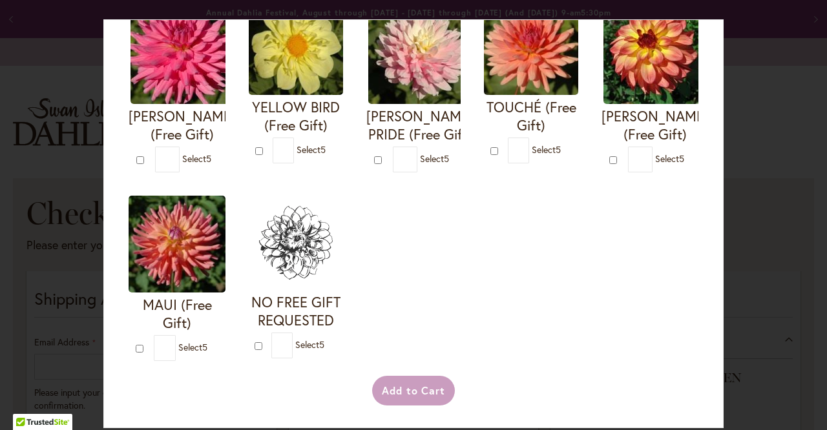
type input "*"
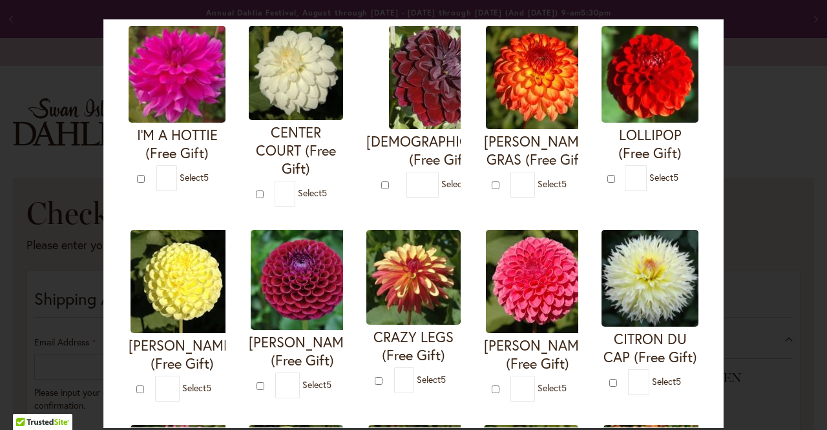
scroll to position [44, 0]
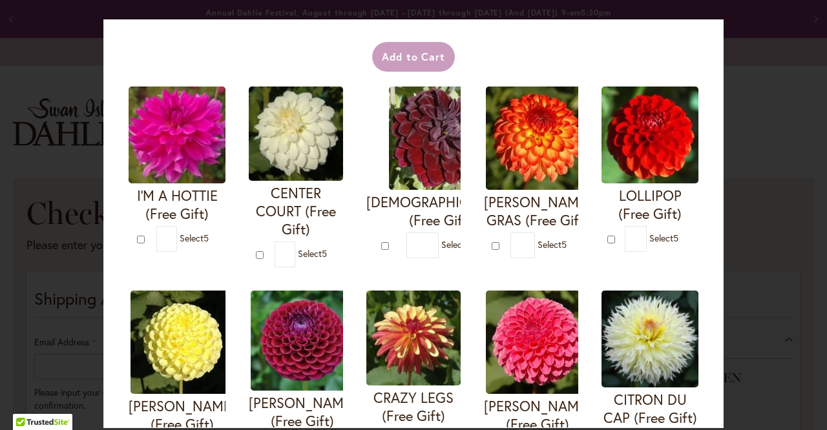
click at [327, 253] on span "Select 5" at bounding box center [312, 253] width 29 height 12
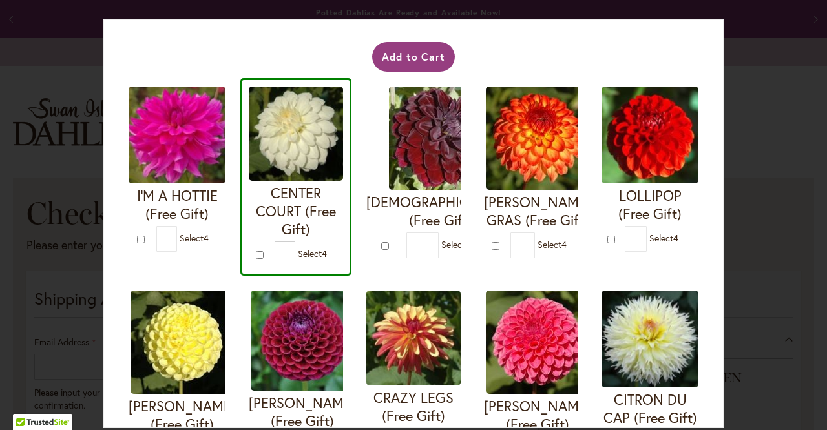
click at [317, 258] on span "Select 4" at bounding box center [312, 253] width 29 height 12
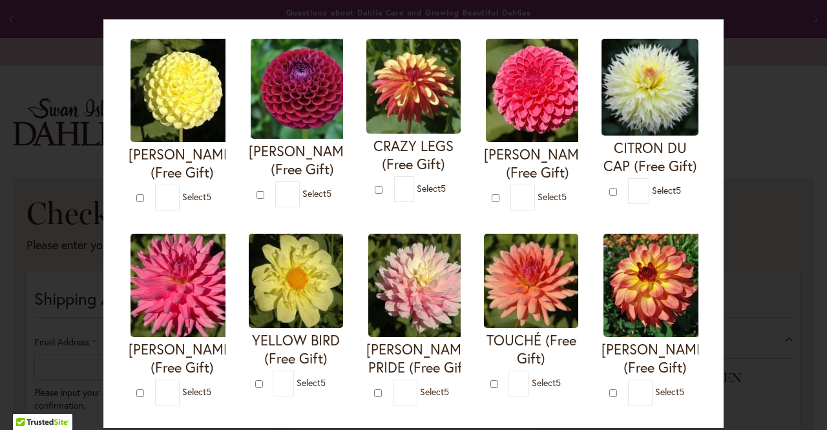
scroll to position [0, 0]
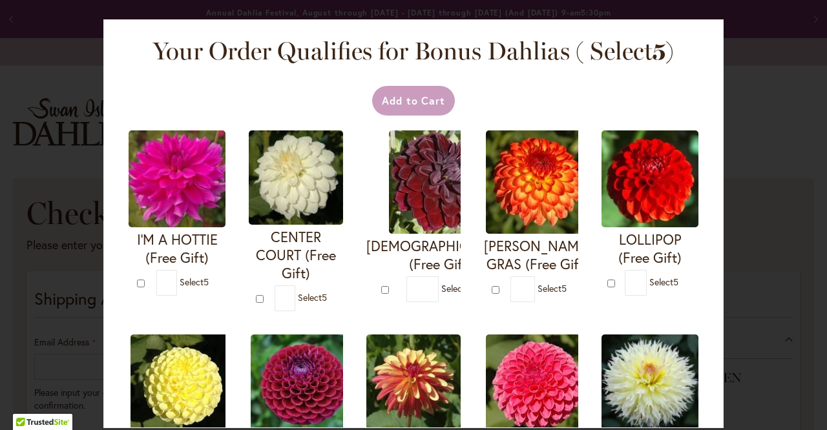
click at [326, 304] on div "* Select 5" at bounding box center [309, 299] width 68 height 26
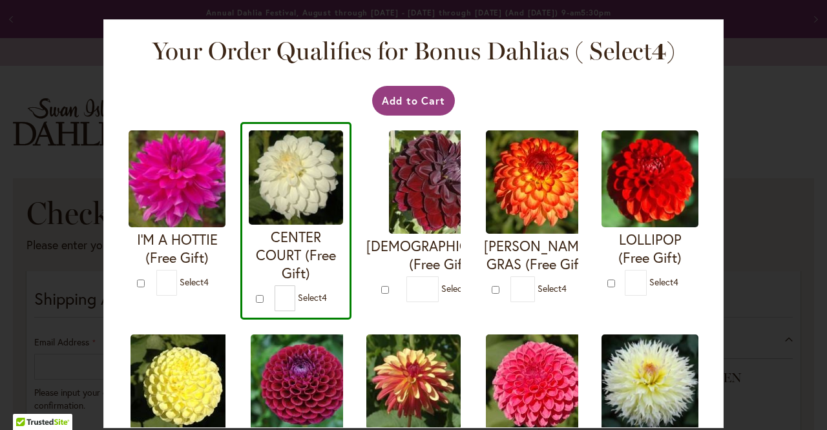
click at [326, 304] on div "* Select 4" at bounding box center [309, 299] width 68 height 26
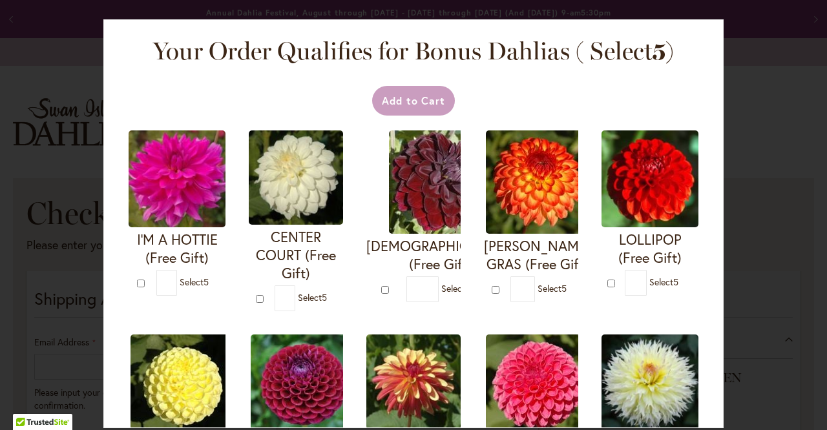
click at [326, 304] on div "* Select 5" at bounding box center [309, 299] width 68 height 26
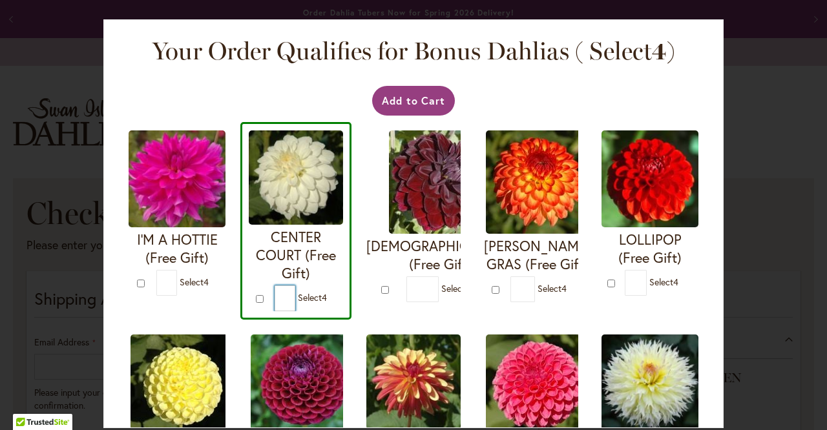
drag, startPoint x: 297, startPoint y: 296, endPoint x: 290, endPoint y: 296, distance: 7.1
click at [290, 296] on input "*" at bounding box center [285, 299] width 21 height 26
type input "*"
click at [415, 190] on img at bounding box center [440, 182] width 103 height 103
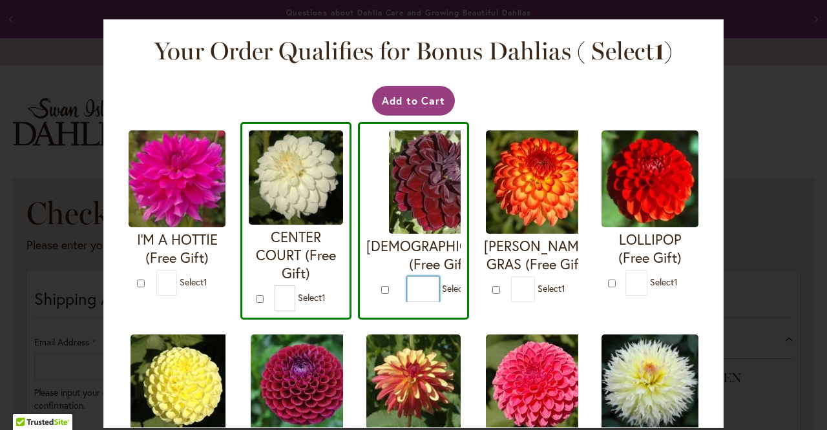
drag, startPoint x: 411, startPoint y: 278, endPoint x: 393, endPoint y: 278, distance: 17.4
click at [393, 278] on form "VOODOO (Free Gift) * 1" at bounding box center [413, 217] width 94 height 172
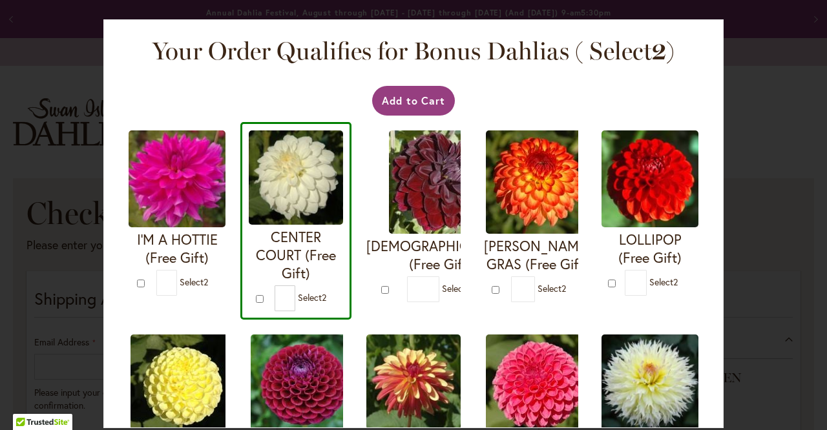
type input "*"
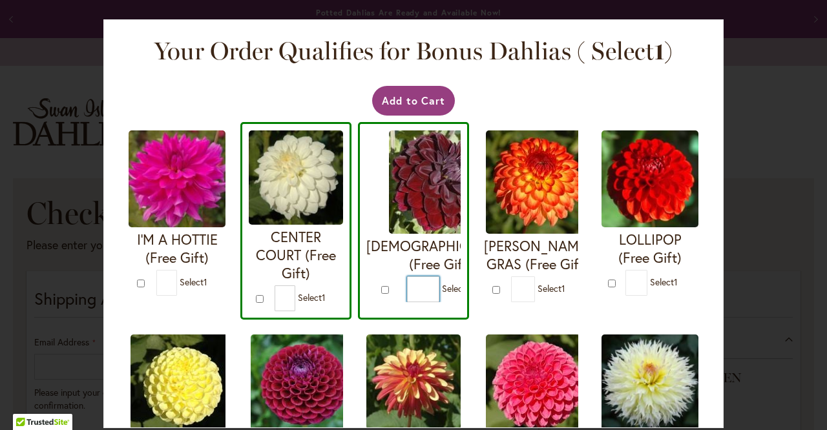
click at [414, 280] on input "*" at bounding box center [423, 290] width 32 height 26
type input "*"
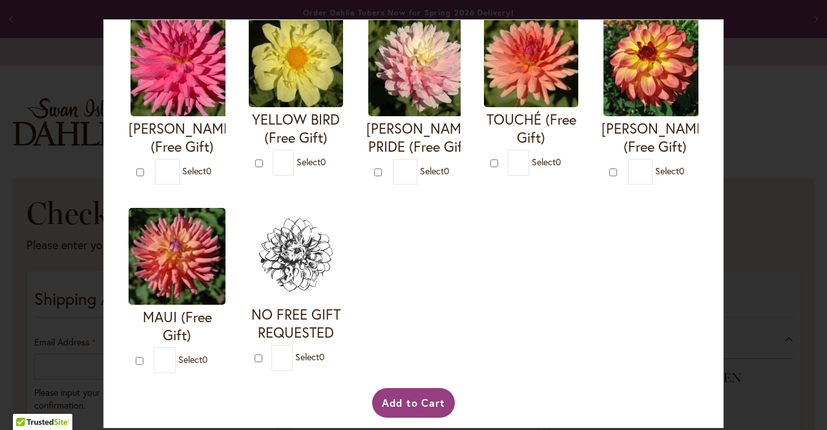
scroll to position [738, 0]
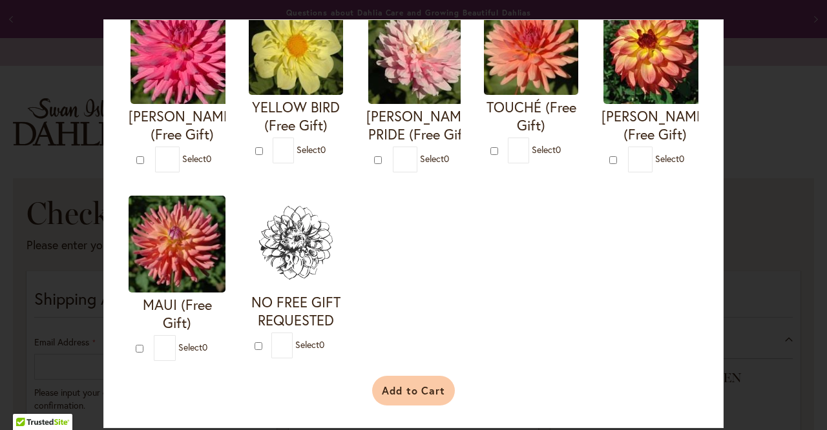
click at [408, 389] on button "Add to Cart" at bounding box center [413, 391] width 83 height 30
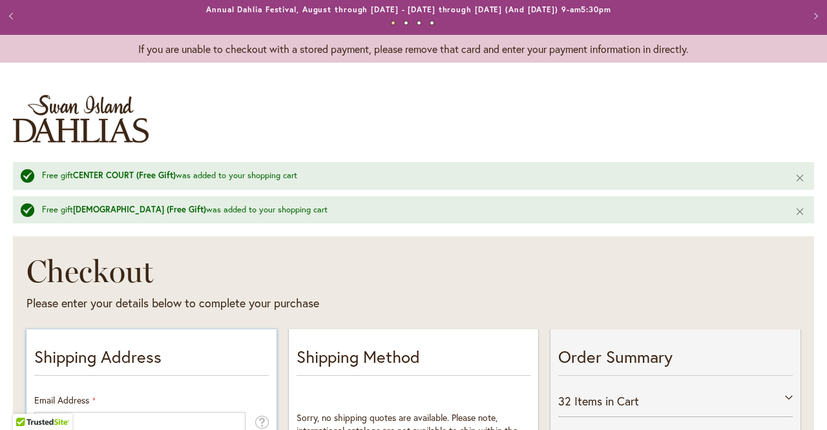
scroll to position [180, 0]
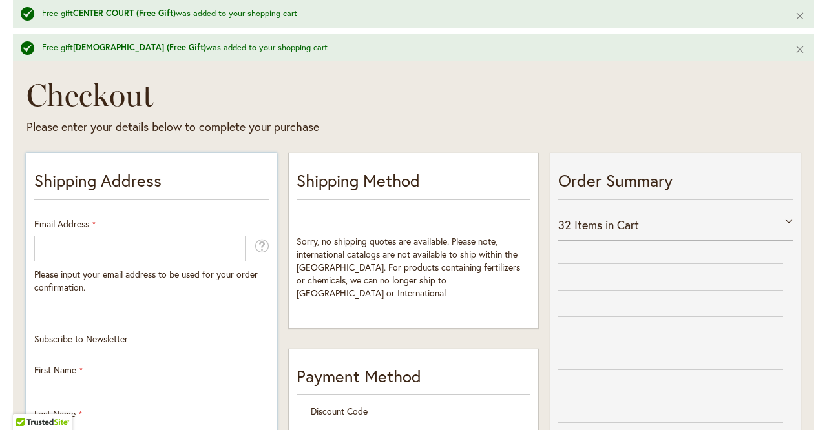
select select "**"
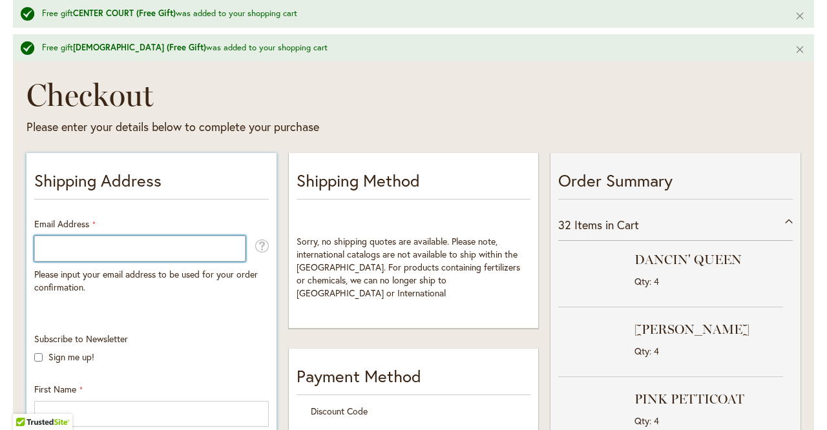
type input "**********"
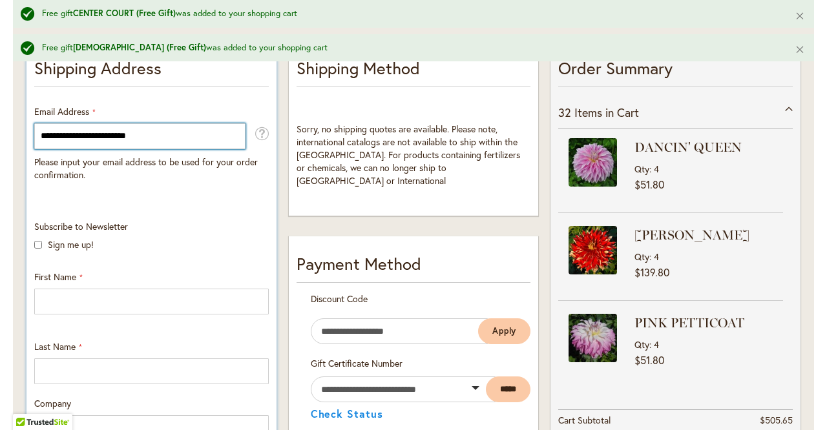
scroll to position [320, 0]
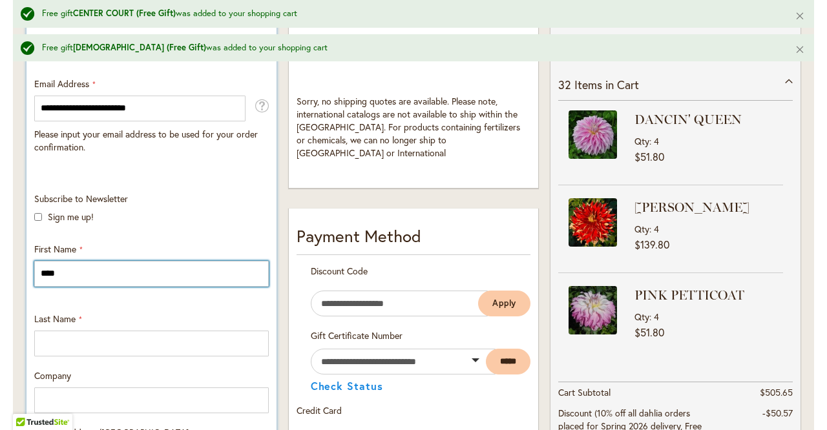
type input "***"
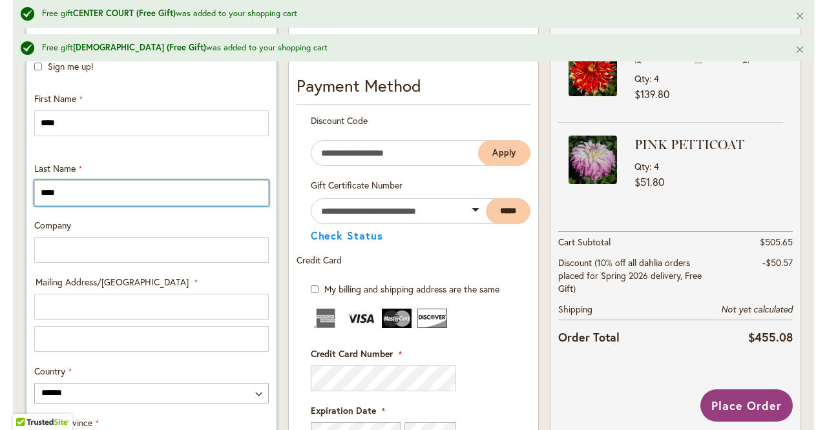
scroll to position [506, 0]
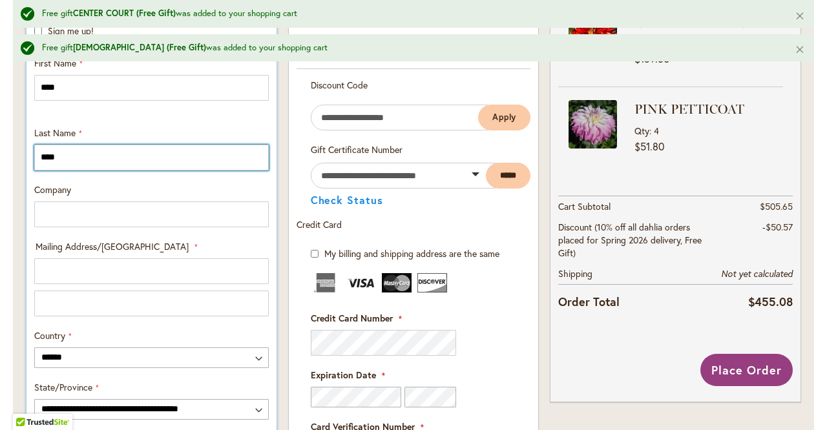
type input "****"
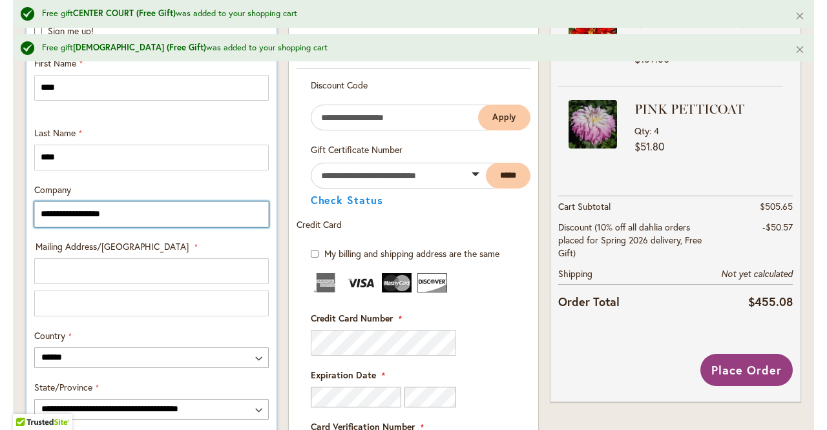
type input "**********"
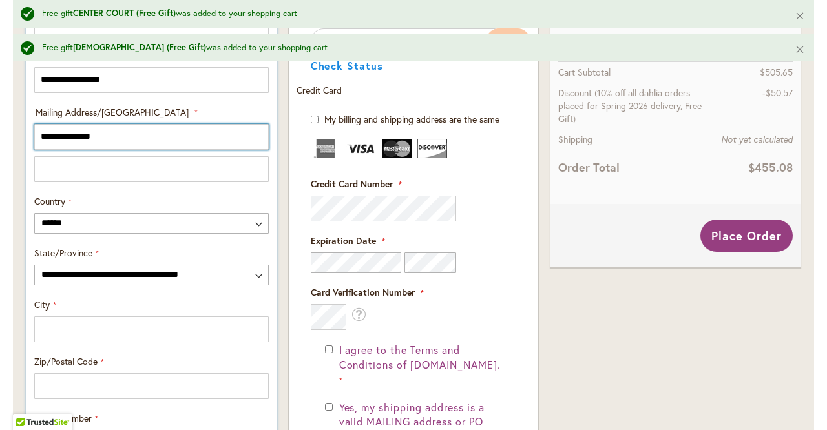
scroll to position [643, 0]
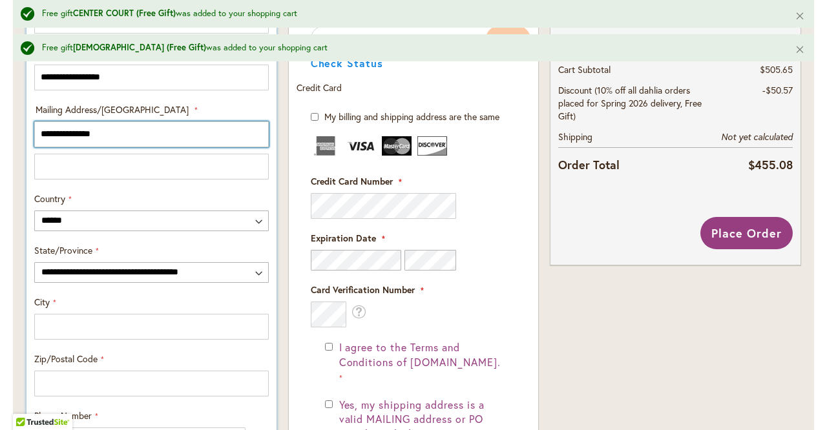
type input "**********"
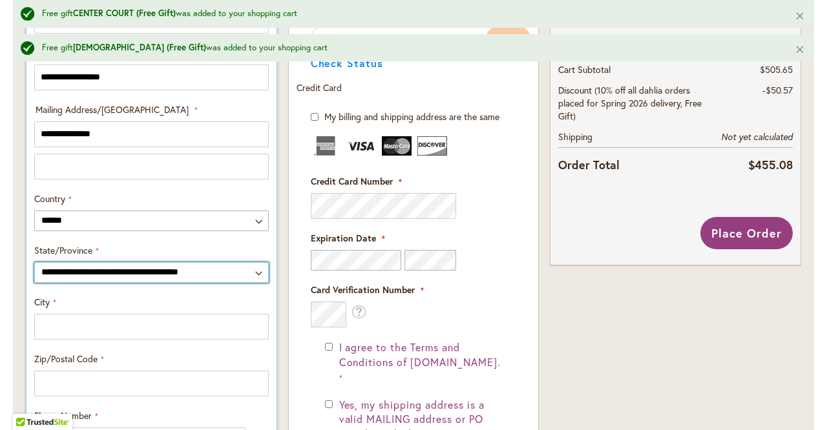
select select "**"
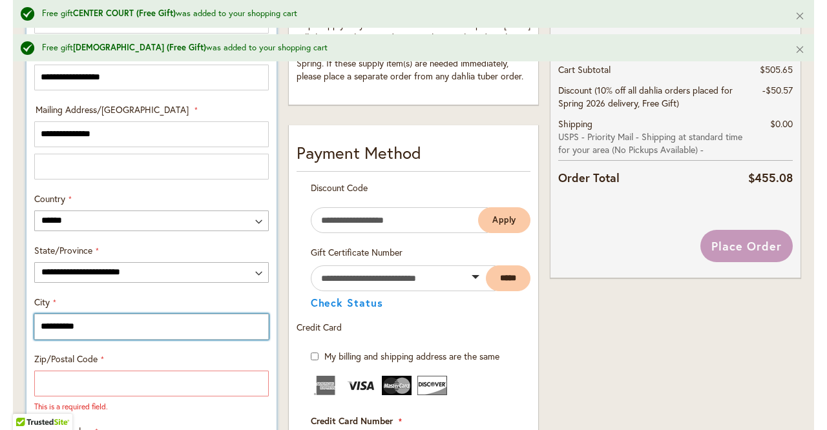
scroll to position [738, 0]
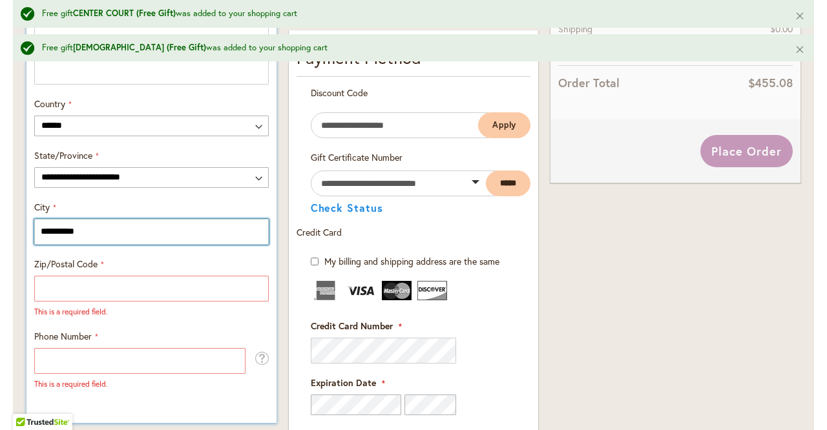
type input "**********"
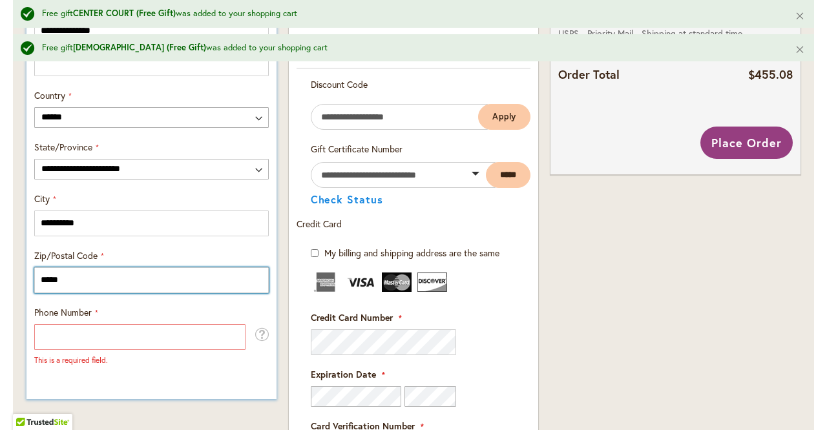
scroll to position [764, 0]
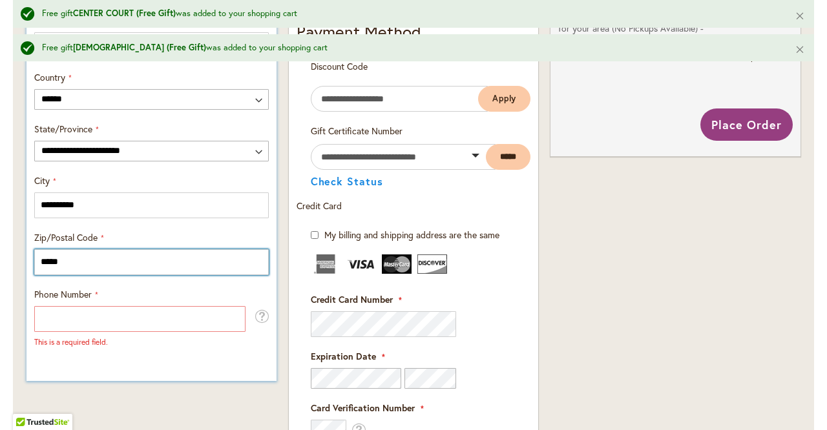
type input "*****"
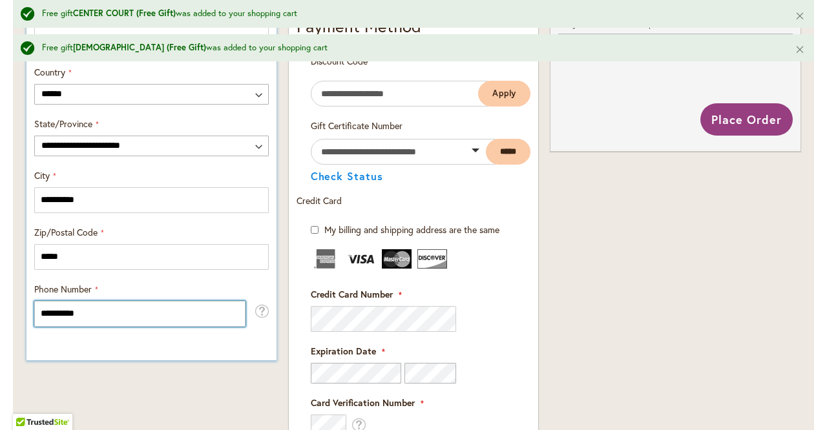
scroll to position [775, 0]
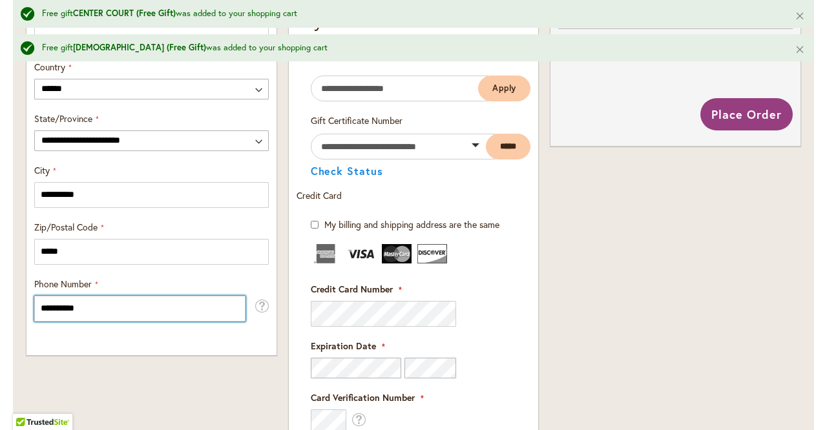
type input "**********"
click at [691, 260] on div "Order Summary 32 Items in Cart DANCIN' QUEEN Qty 4 $51.80 4" at bounding box center [676, 154] width 262 height 1201
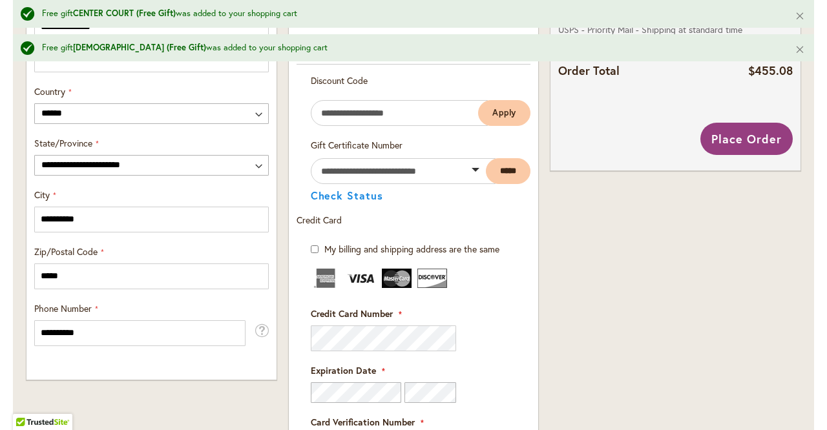
scroll to position [584, 0]
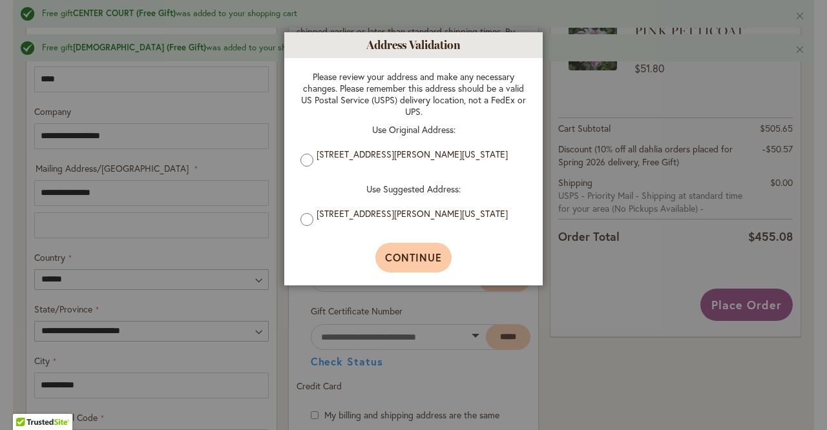
click at [423, 260] on span "Continue" at bounding box center [414, 258] width 58 height 14
type input "**********"
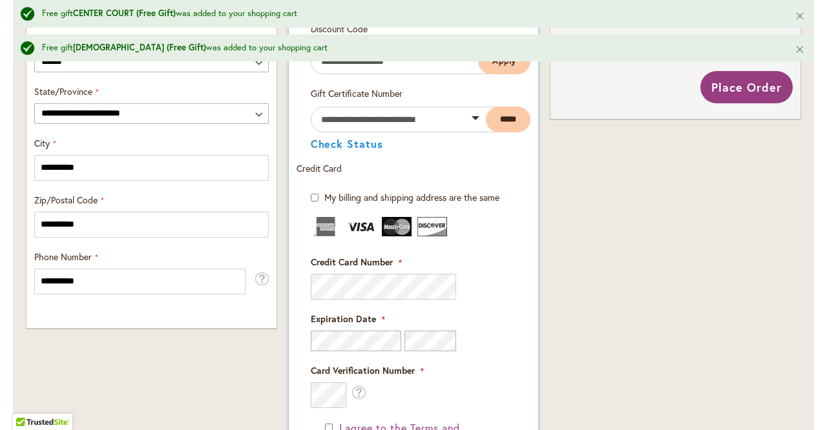
scroll to position [804, 0]
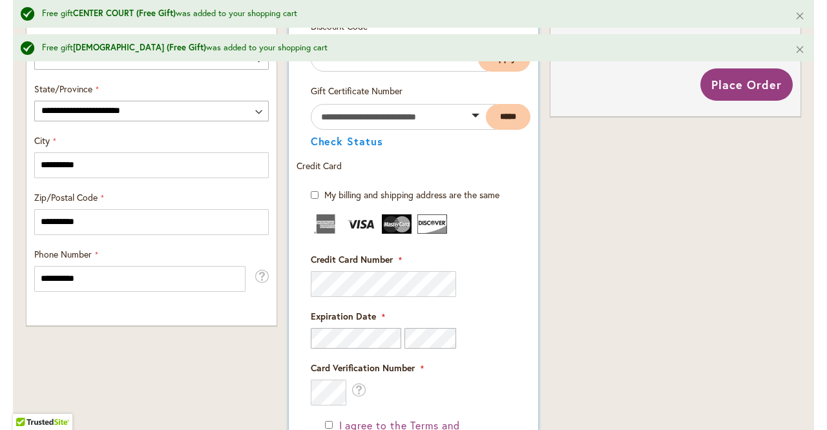
click at [529, 293] on form "My billing and shipping address are the same Billing Address First Name Last Na…" at bounding box center [414, 432] width 235 height 487
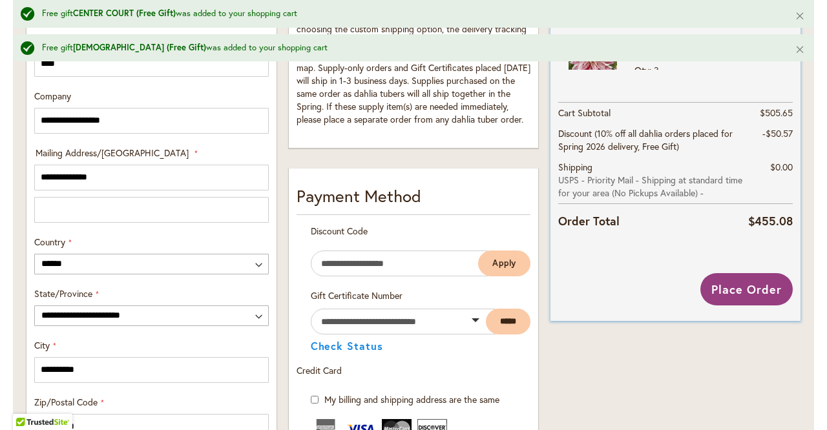
scroll to position [602, 0]
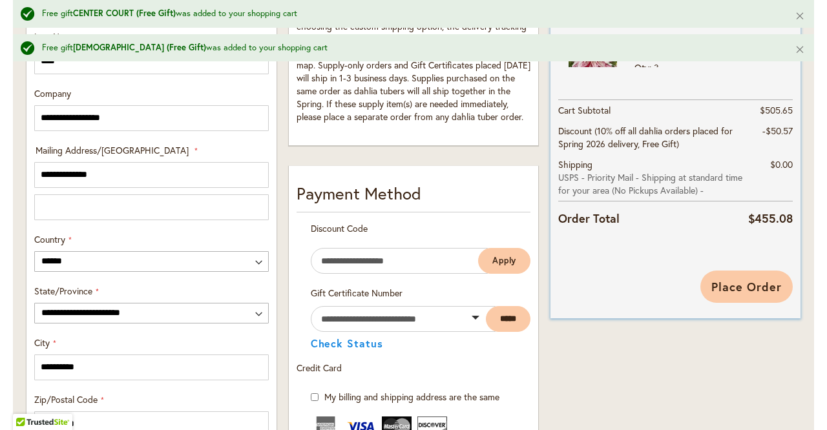
click at [744, 284] on span "Place Order" at bounding box center [746, 287] width 70 height 16
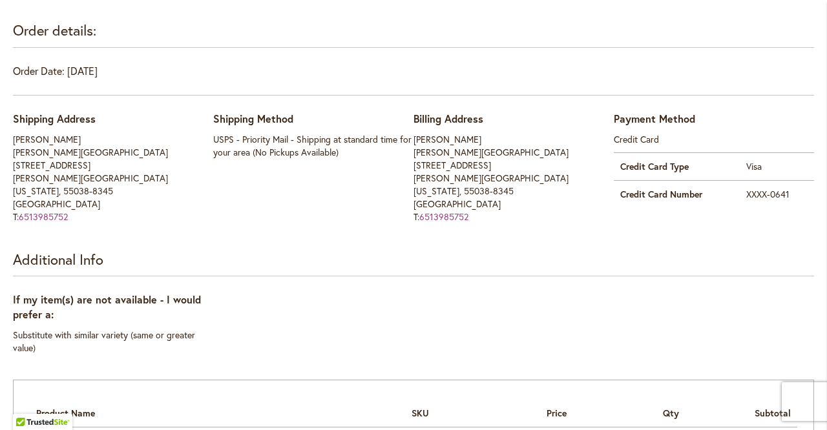
scroll to position [23, 0]
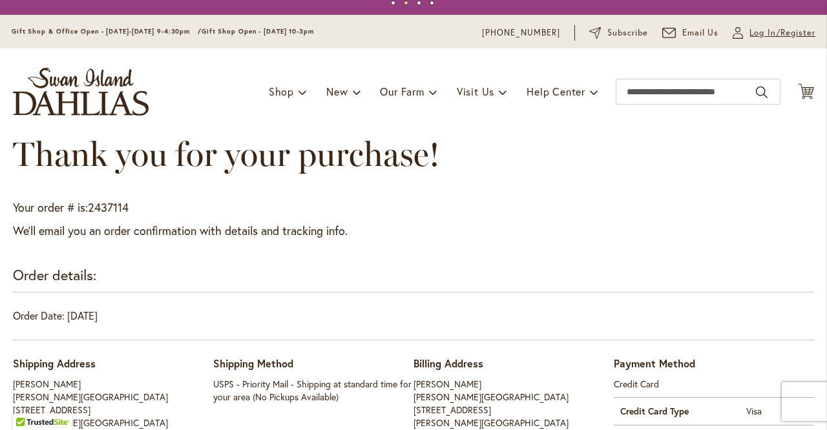
click at [777, 36] on span "Log In/Register" at bounding box center [782, 32] width 66 height 13
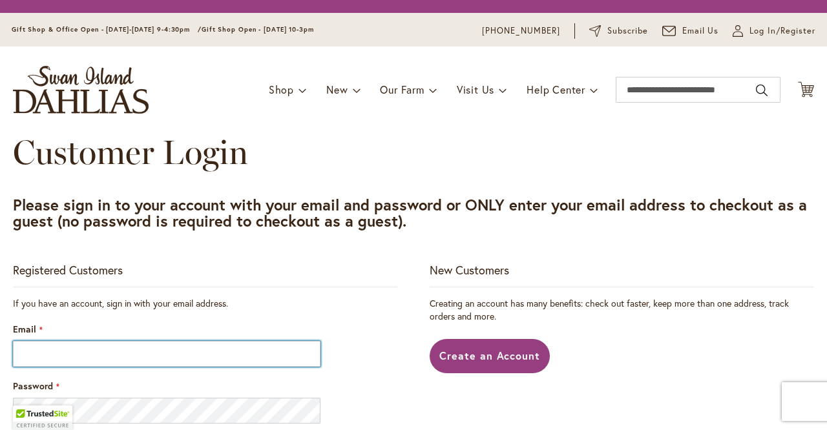
type input "**********"
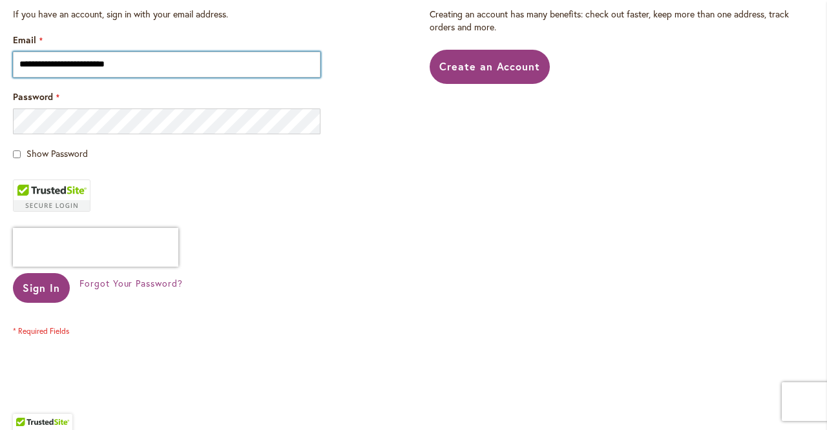
scroll to position [312, 0]
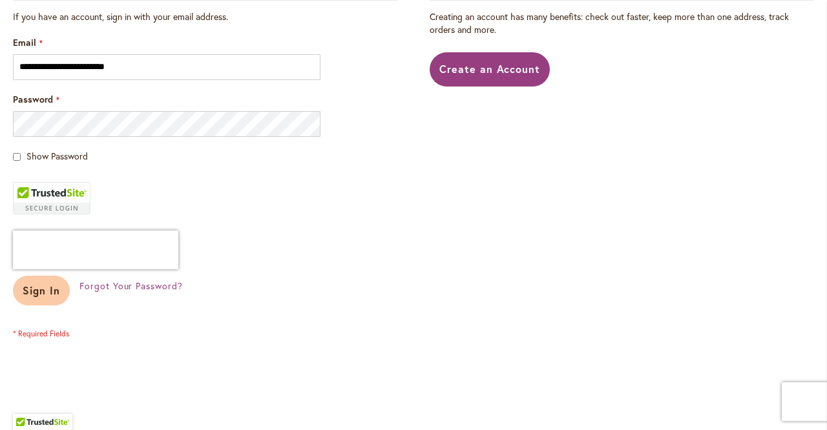
click at [33, 288] on span "Sign In" at bounding box center [41, 291] width 37 height 14
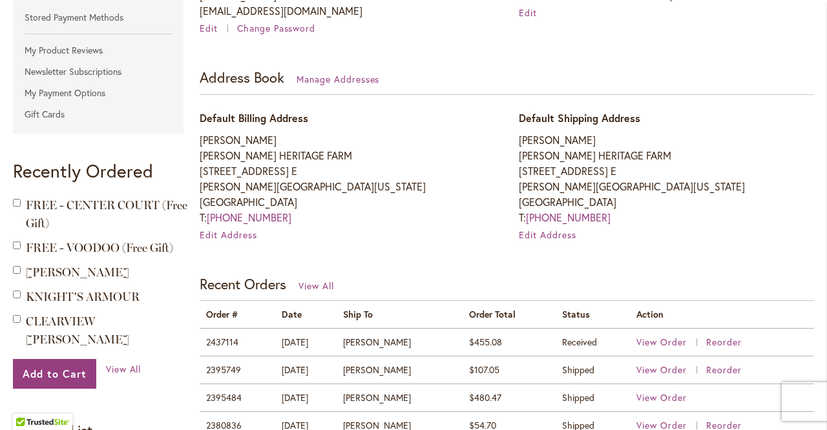
scroll to position [315, 0]
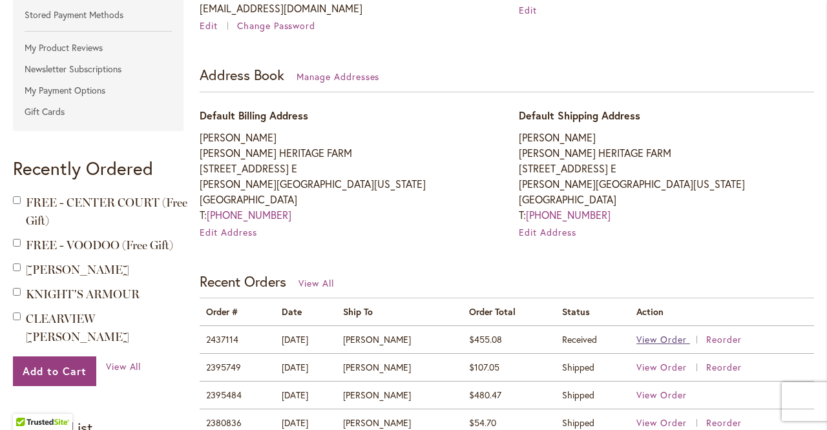
click at [649, 337] on span "View Order" at bounding box center [661, 339] width 50 height 12
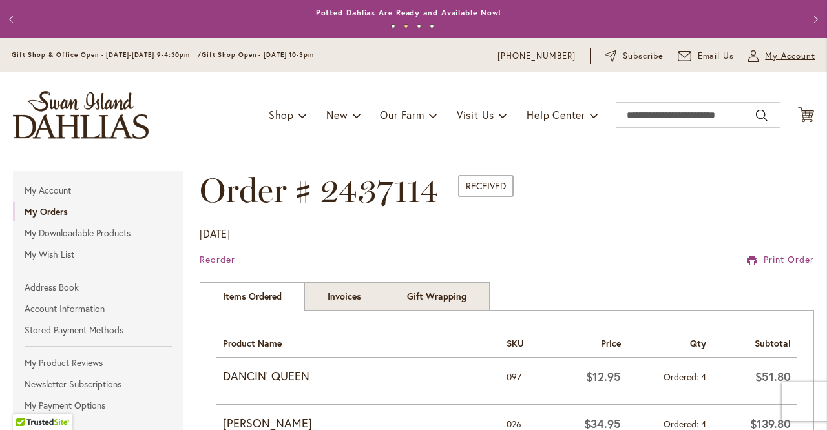
click at [778, 54] on span "My Account" at bounding box center [790, 56] width 50 height 13
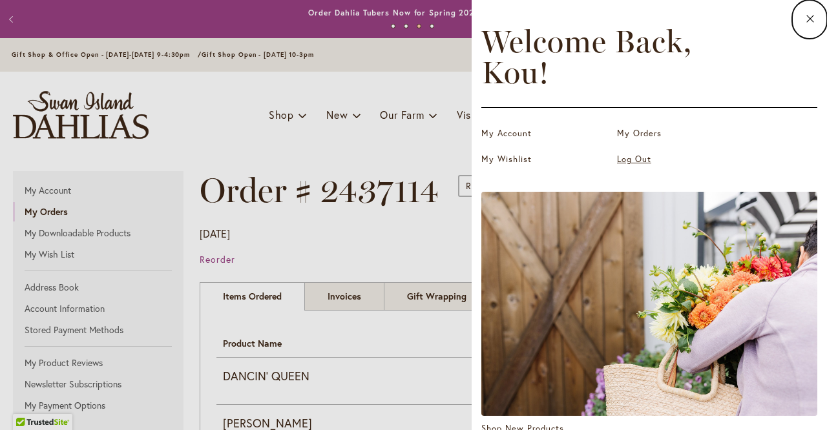
click at [634, 160] on link "Log Out" at bounding box center [681, 159] width 129 height 13
